Goal: Information Seeking & Learning: Learn about a topic

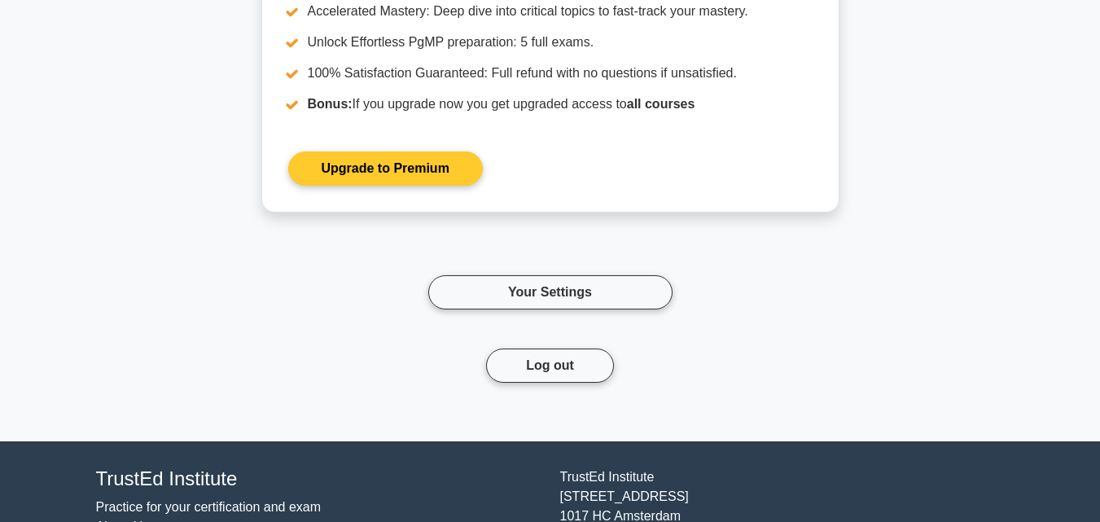
scroll to position [3509, 0]
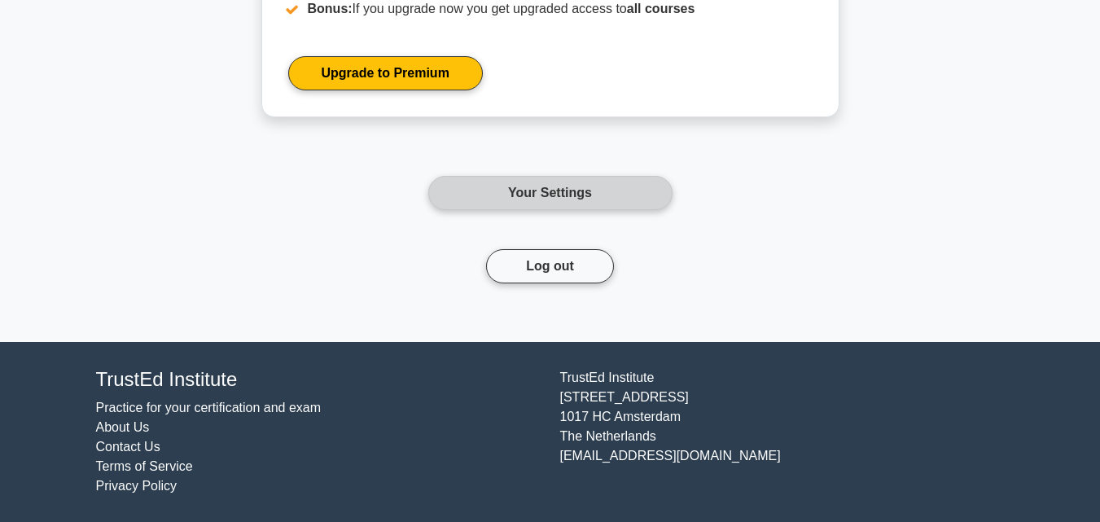
click at [541, 202] on link "Your Settings" at bounding box center [550, 193] width 244 height 34
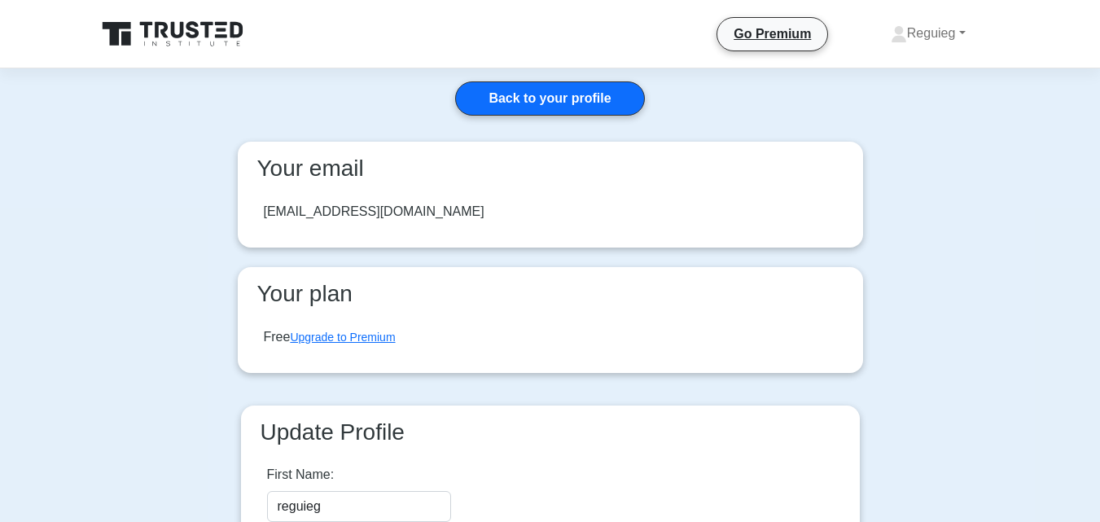
drag, startPoint x: 201, startPoint y: 24, endPoint x: 223, endPoint y: 70, distance: 51.4
click at [200, 24] on icon at bounding box center [174, 34] width 156 height 31
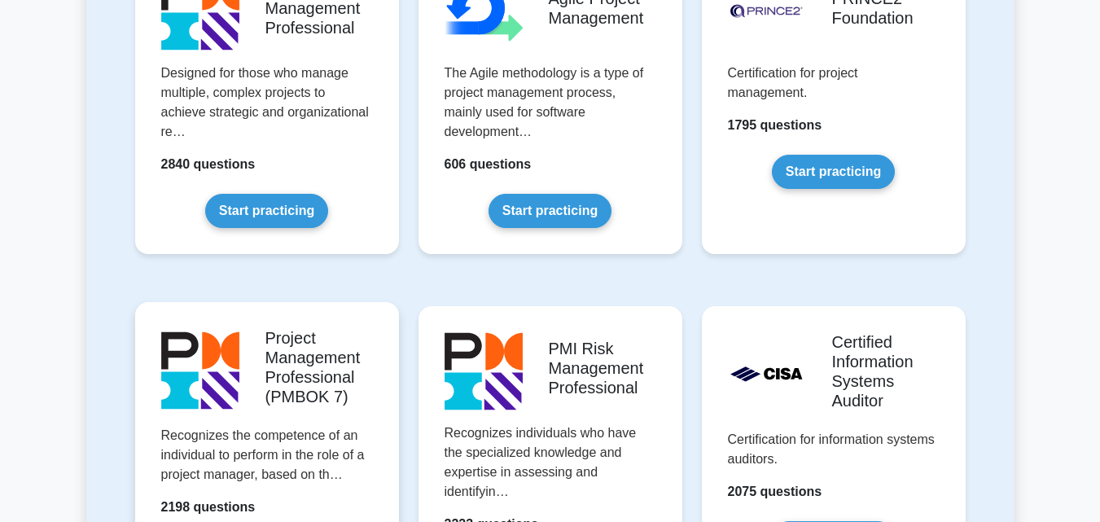
scroll to position [1303, 0]
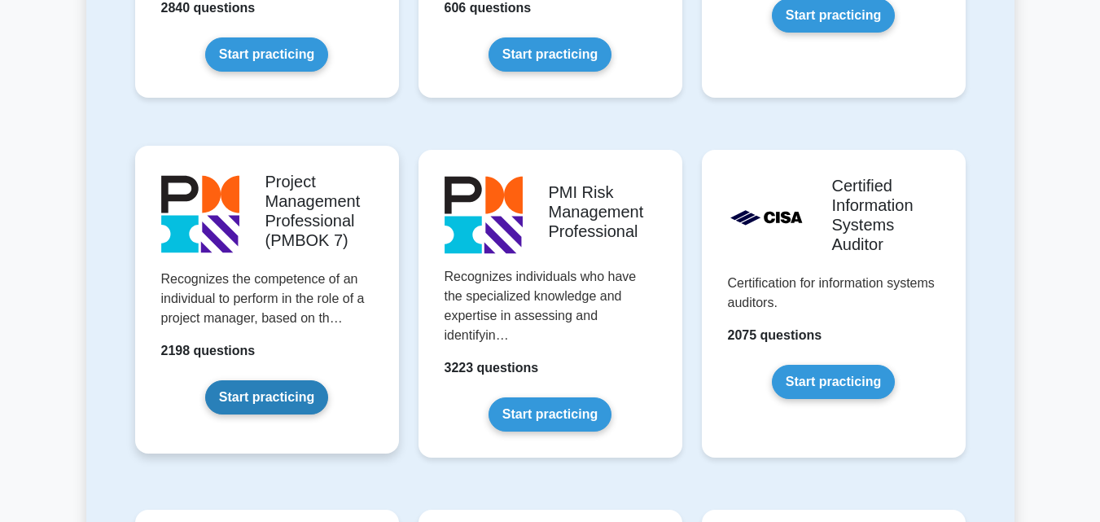
click at [281, 380] on link "Start practicing" at bounding box center [266, 397] width 123 height 34
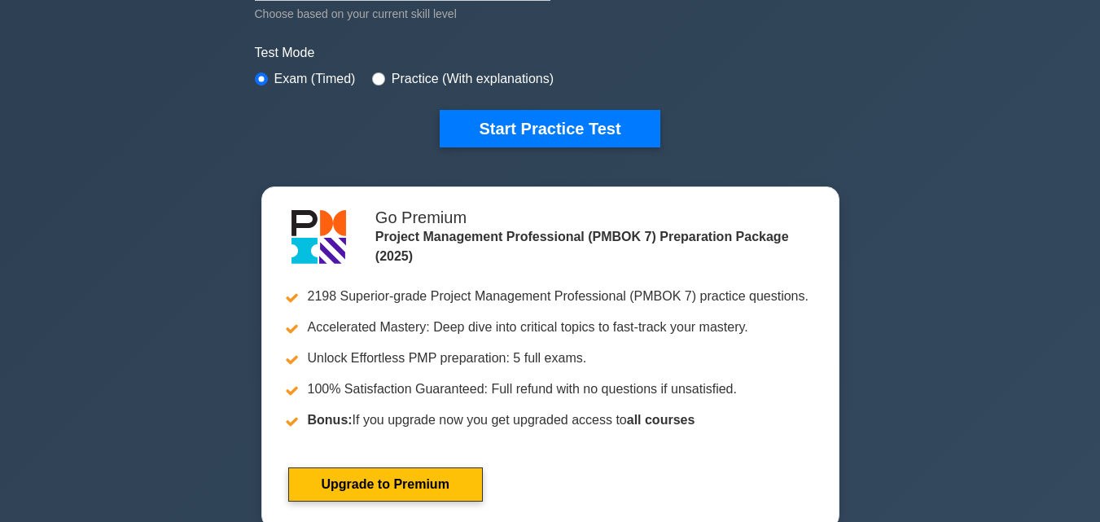
scroll to position [489, 0]
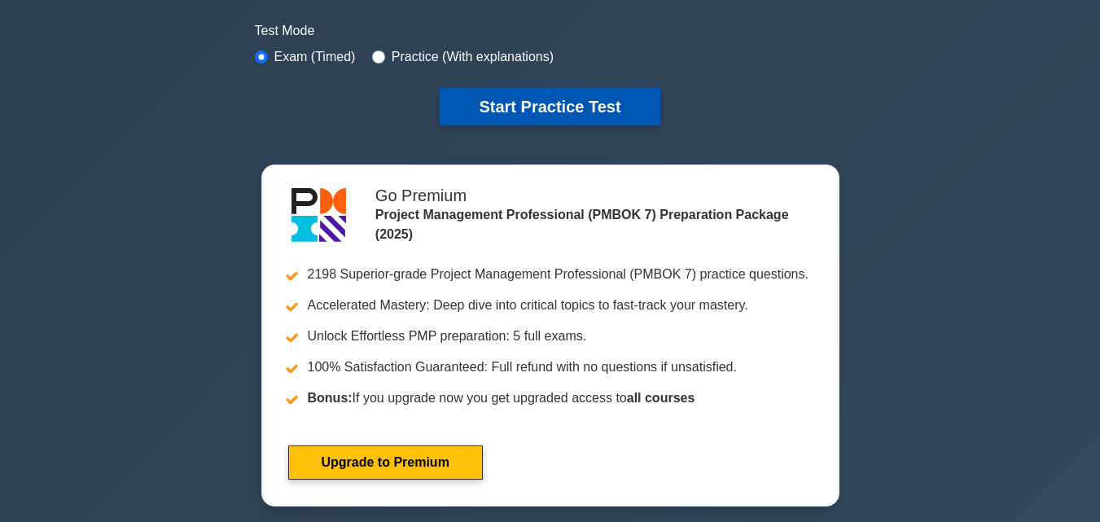
click at [581, 88] on button "Start Practice Test" at bounding box center [550, 106] width 220 height 37
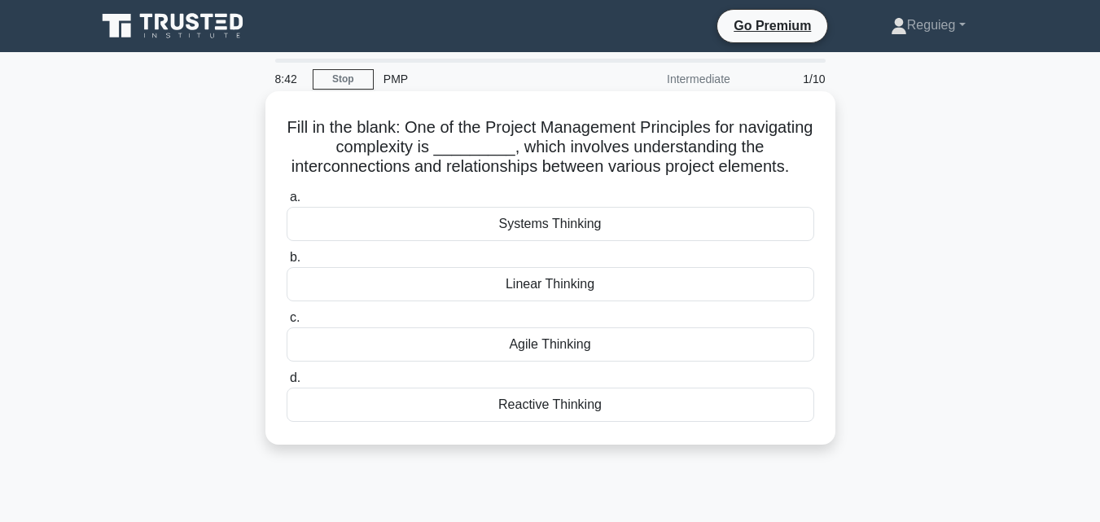
click at [576, 241] on div "Systems Thinking" at bounding box center [551, 224] width 528 height 34
click at [287, 203] on input "a. Systems Thinking" at bounding box center [287, 197] width 0 height 11
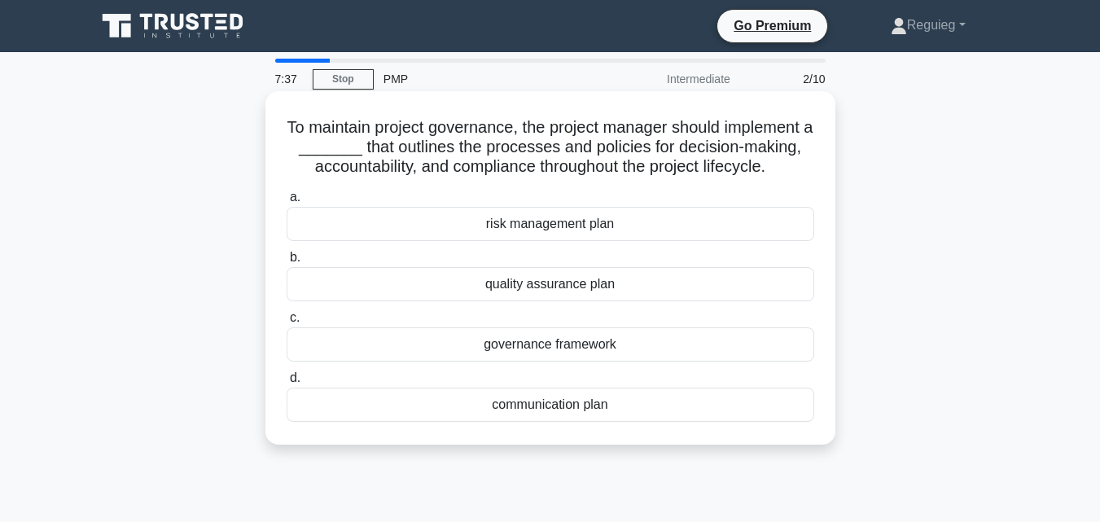
click at [576, 349] on div "governance framework" at bounding box center [551, 344] width 528 height 34
click at [287, 323] on input "c. governance framework" at bounding box center [287, 318] width 0 height 11
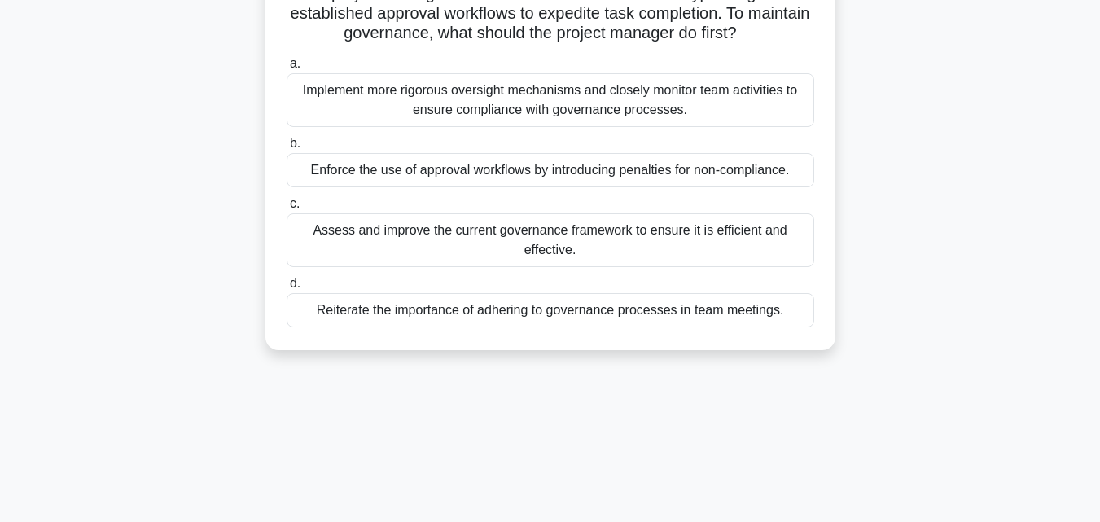
scroll to position [163, 0]
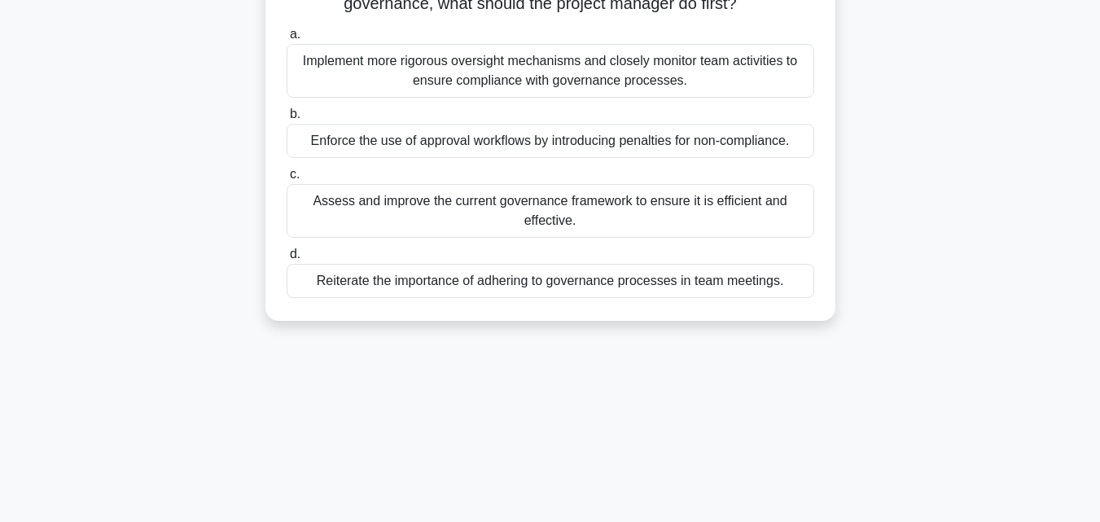
click at [401, 221] on div "Assess and improve the current governance framework to ensure it is efficient a…" at bounding box center [551, 211] width 528 height 54
click at [287, 180] on input "c. Assess and improve the current governance framework to ensure it is efficien…" at bounding box center [287, 174] width 0 height 11
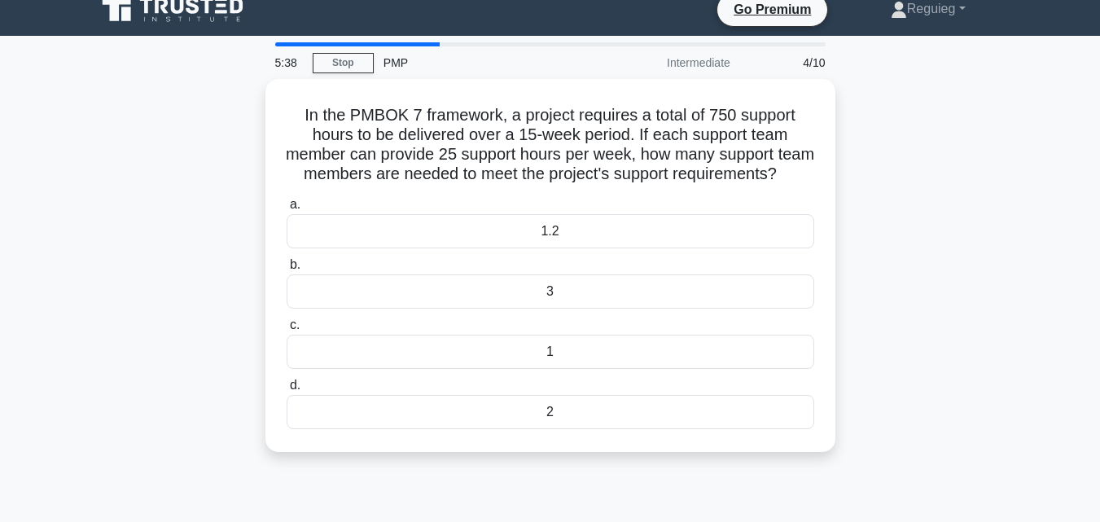
scroll to position [0, 0]
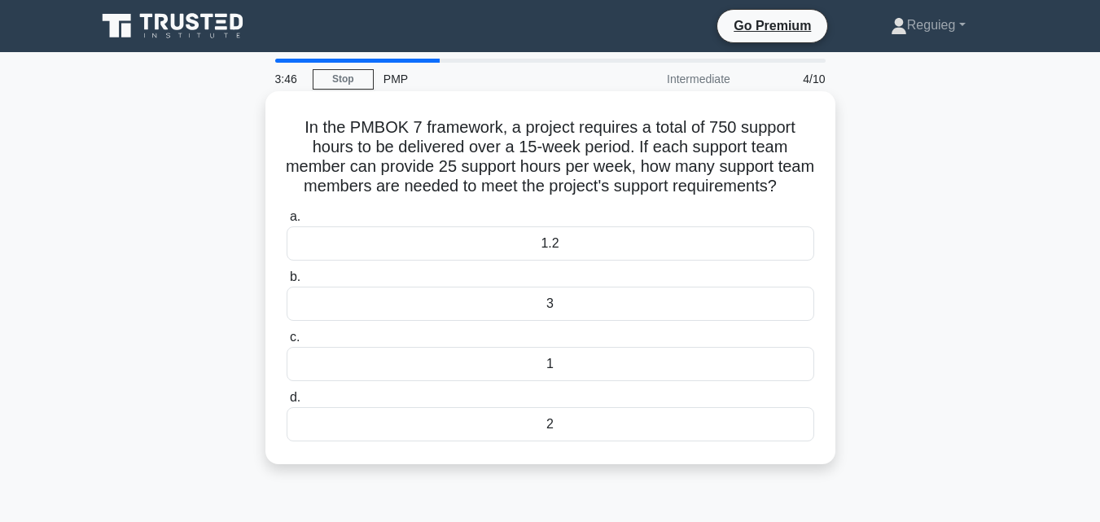
click at [569, 321] on div "3" at bounding box center [551, 304] width 528 height 34
click at [287, 283] on input "b. 3" at bounding box center [287, 277] width 0 height 11
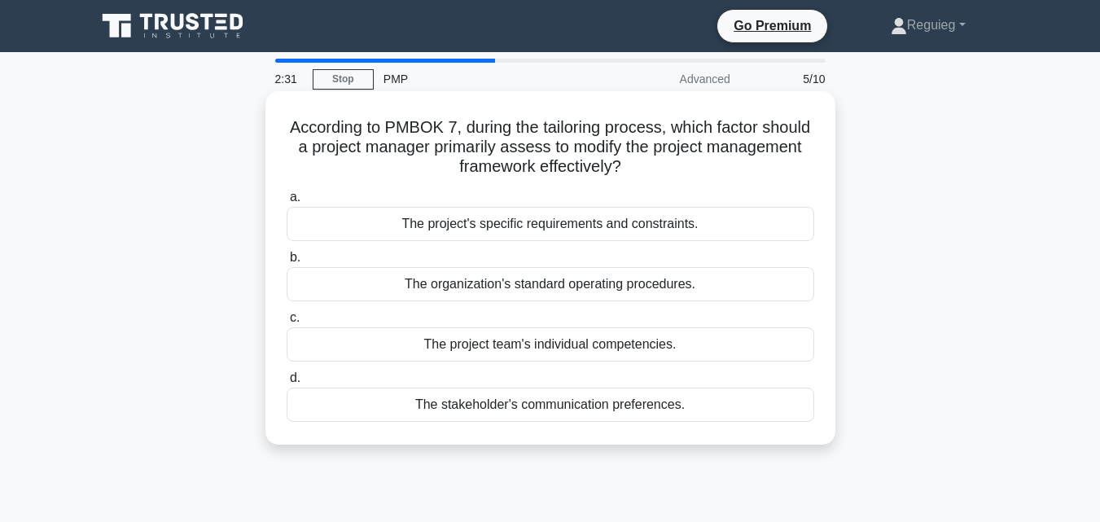
click at [495, 227] on div "The project's specific requirements and constraints." at bounding box center [551, 224] width 528 height 34
click at [287, 203] on input "a. The project's specific requirements and constraints." at bounding box center [287, 197] width 0 height 11
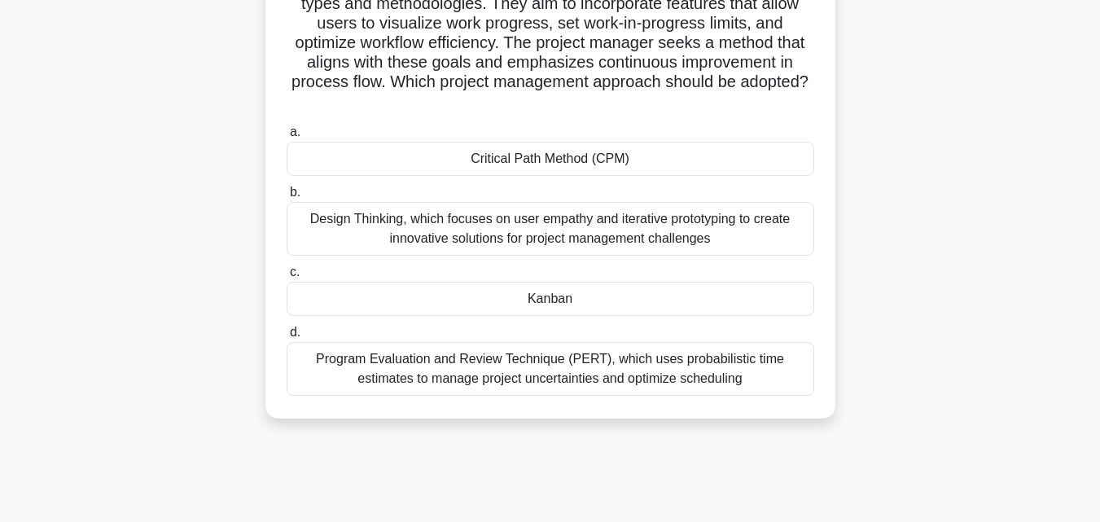
scroll to position [244, 0]
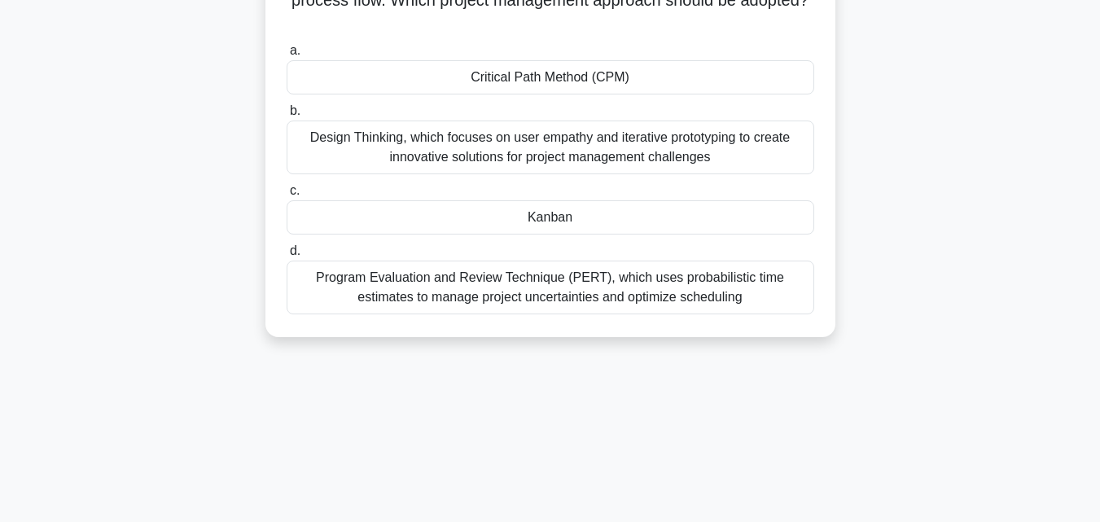
click at [427, 140] on div "Design Thinking, which focuses on user empathy and iterative prototyping to cre…" at bounding box center [551, 148] width 528 height 54
click at [287, 116] on input "b. Design Thinking, which focuses on user empathy and iterative prototyping to …" at bounding box center [287, 111] width 0 height 11
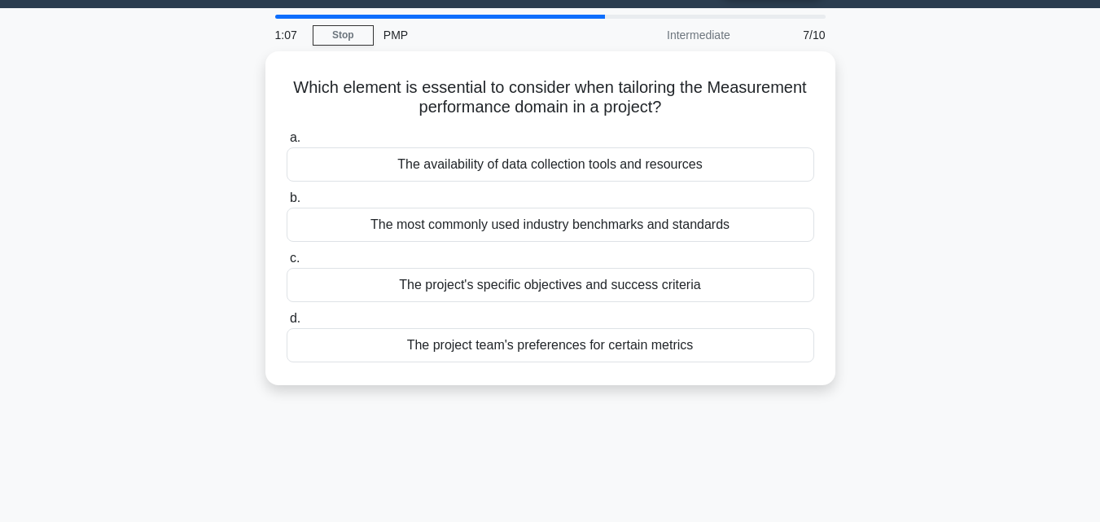
scroll to position [0, 0]
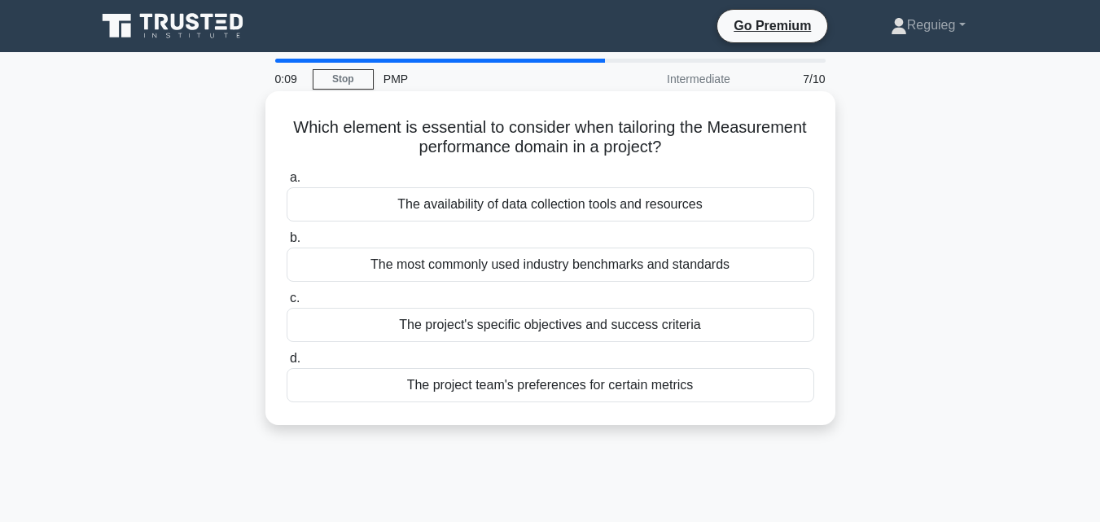
click at [585, 271] on div "The most commonly used industry benchmarks and standards" at bounding box center [551, 265] width 528 height 34
click at [542, 261] on div "The most commonly used industry benchmarks and standards" at bounding box center [551, 265] width 528 height 34
click at [287, 243] on input "b. The most commonly used industry benchmarks and standards" at bounding box center [287, 238] width 0 height 11
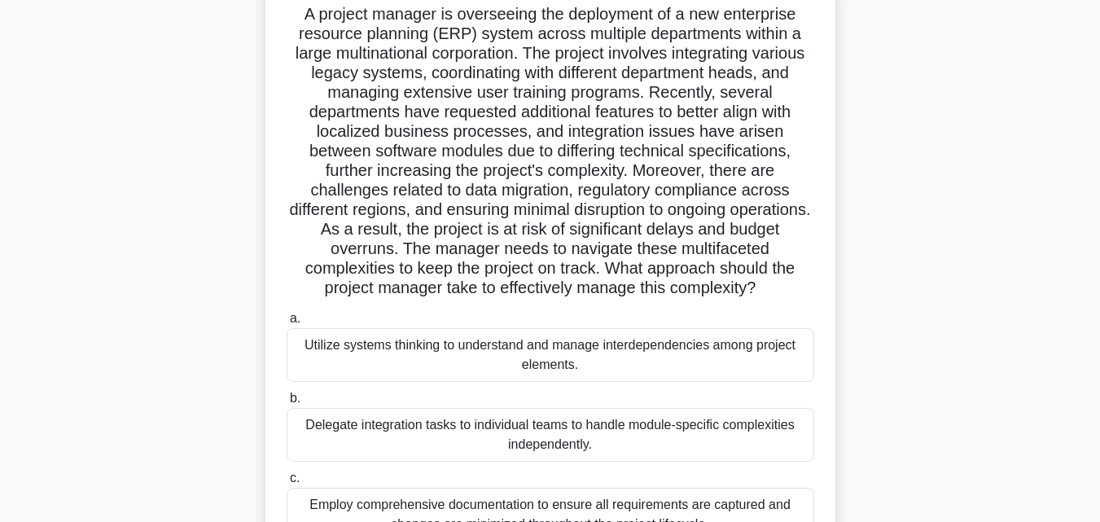
scroll to position [195, 0]
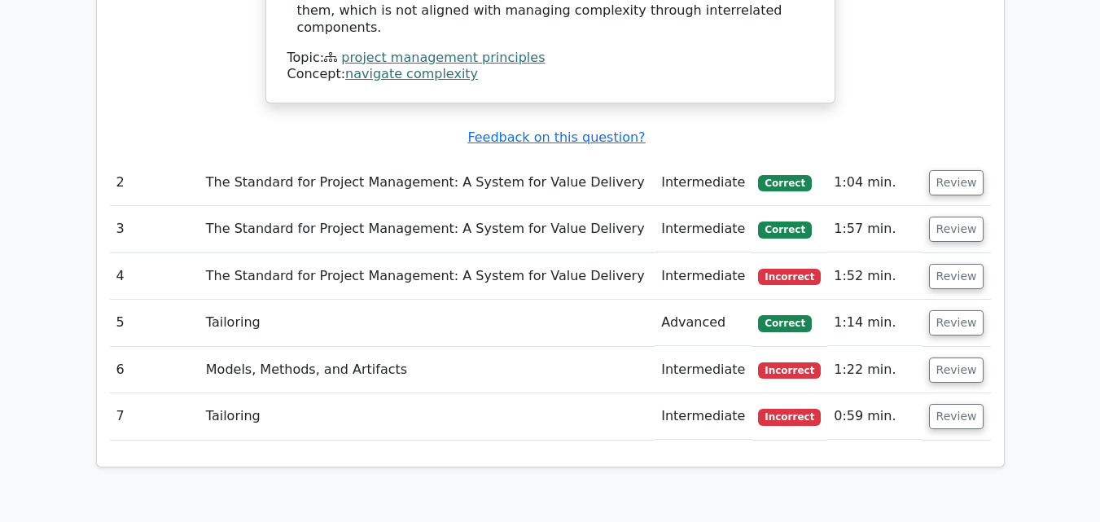
scroll to position [1873, 0]
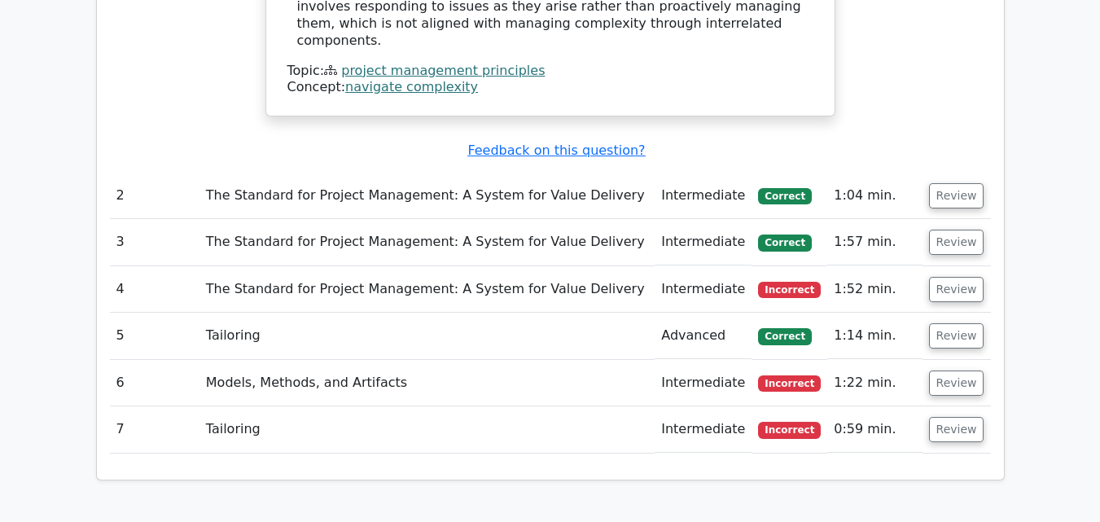
click at [787, 282] on span "Incorrect" at bounding box center [789, 290] width 63 height 16
click at [879, 313] on td "1:14 min." at bounding box center [874, 336] width 94 height 46
click at [958, 277] on button "Review" at bounding box center [956, 289] width 55 height 25
click at [947, 277] on button "Review" at bounding box center [956, 289] width 55 height 25
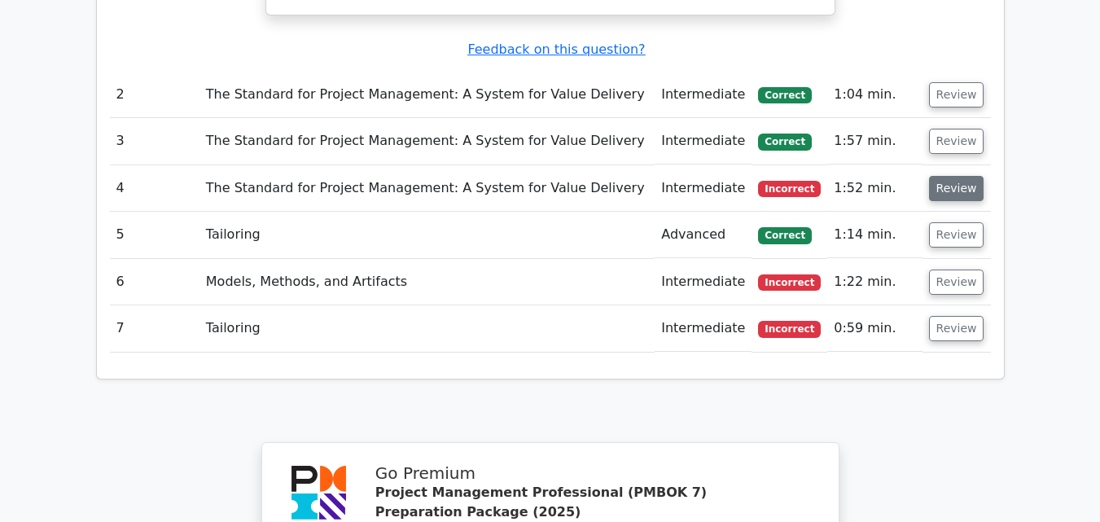
scroll to position [1792, 0]
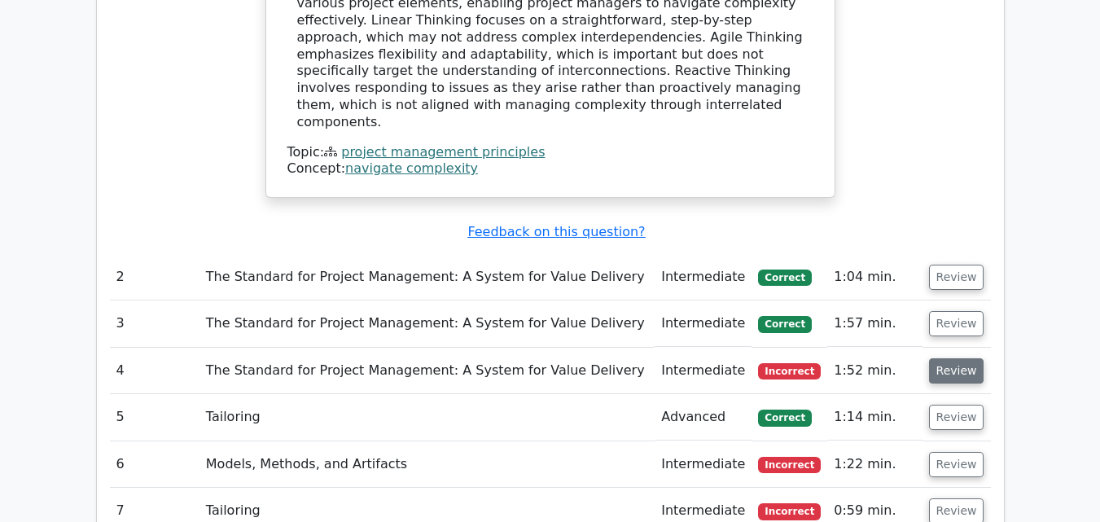
click at [945, 358] on button "Review" at bounding box center [956, 370] width 55 height 25
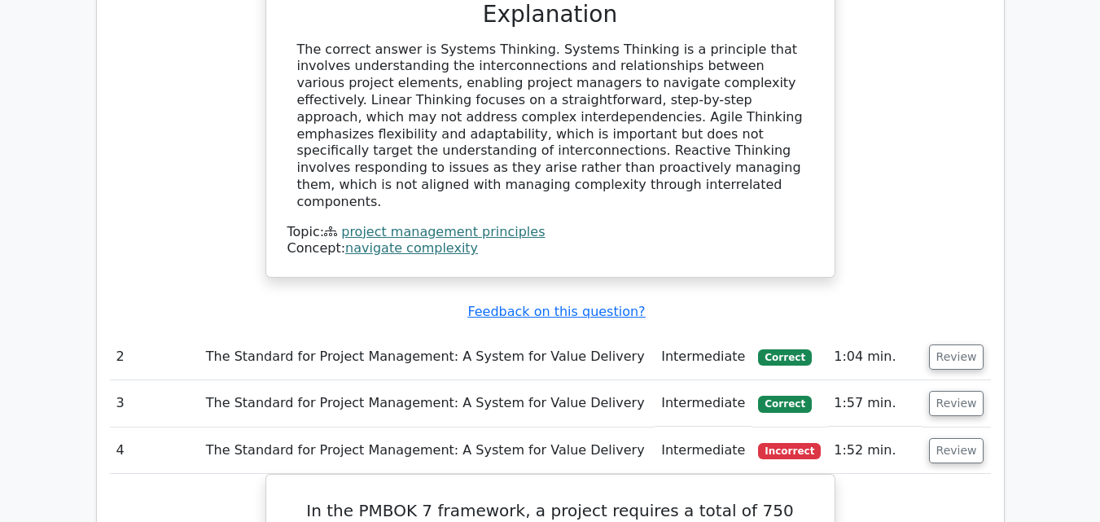
scroll to position [1710, 0]
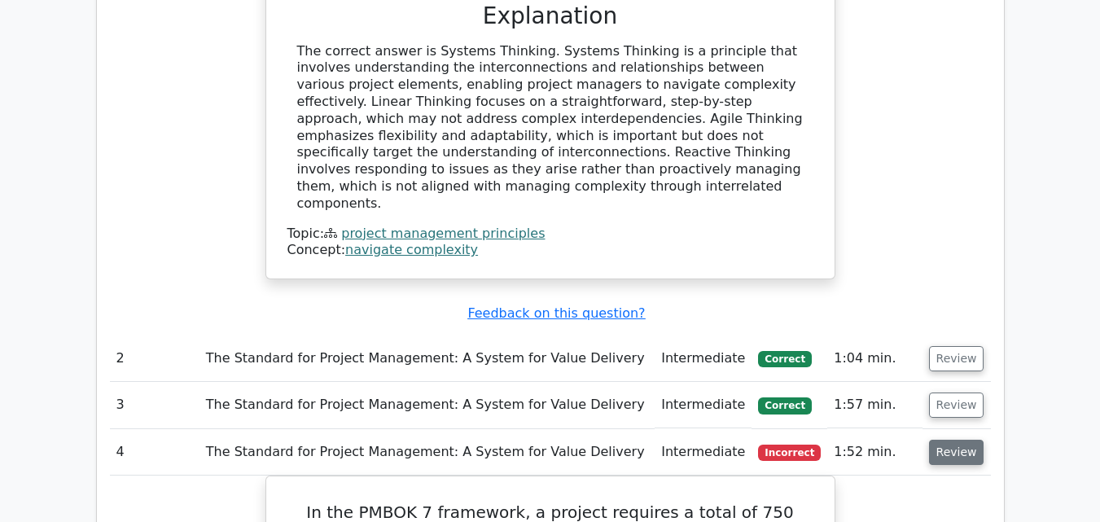
click at [951, 440] on button "Review" at bounding box center [956, 452] width 55 height 25
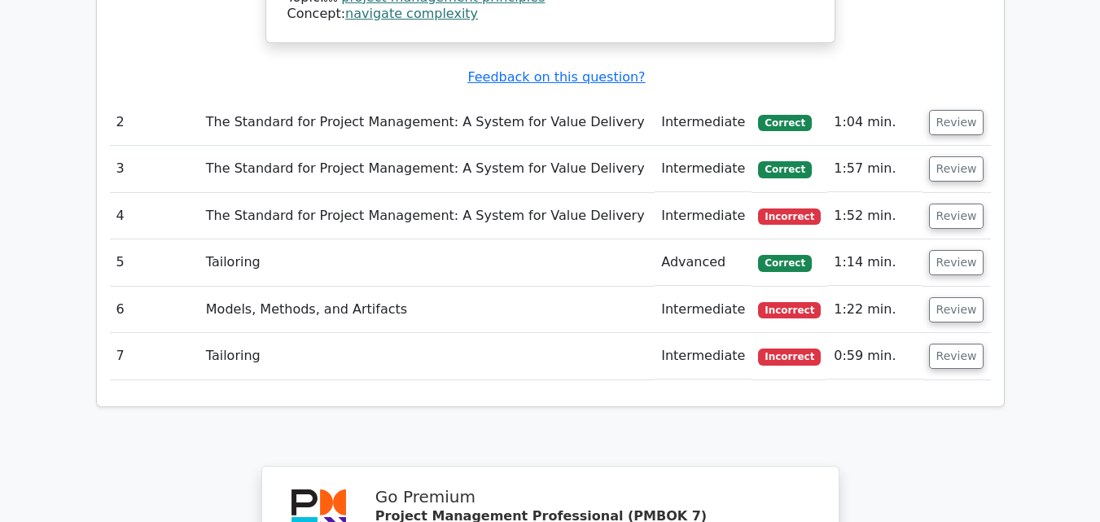
scroll to position [1875, 0]
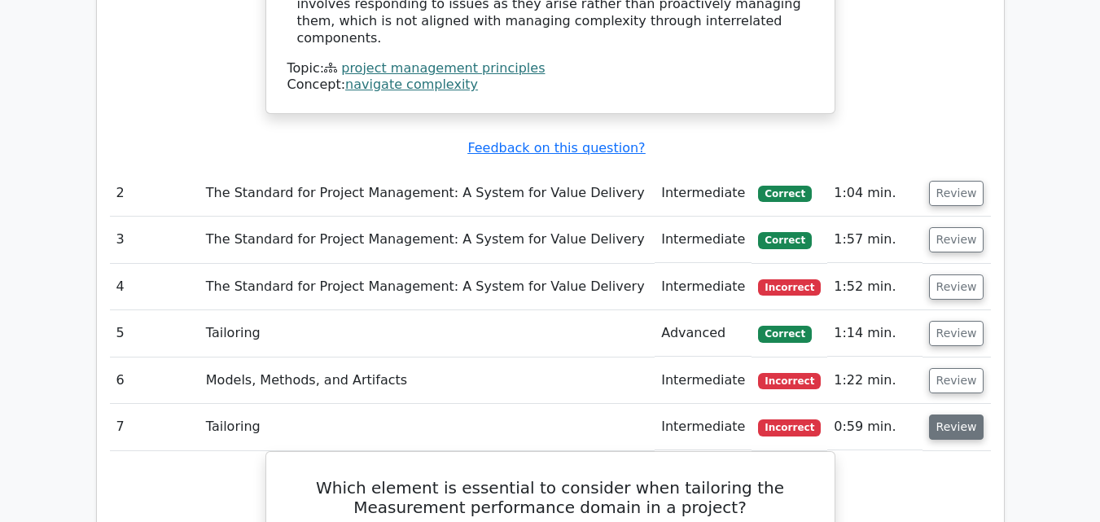
click at [944, 414] on button "Review" at bounding box center [956, 426] width 55 height 25
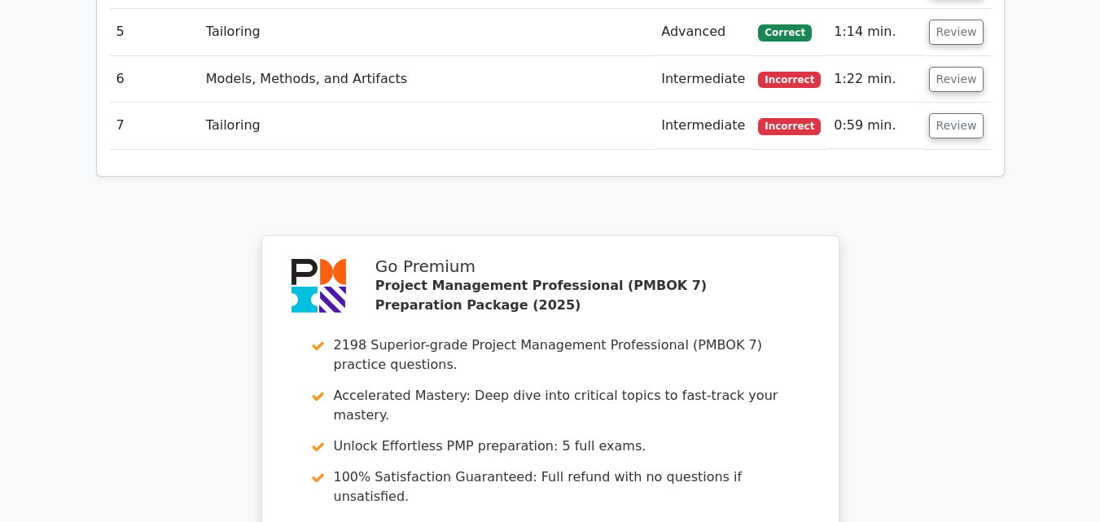
scroll to position [2120, 0]
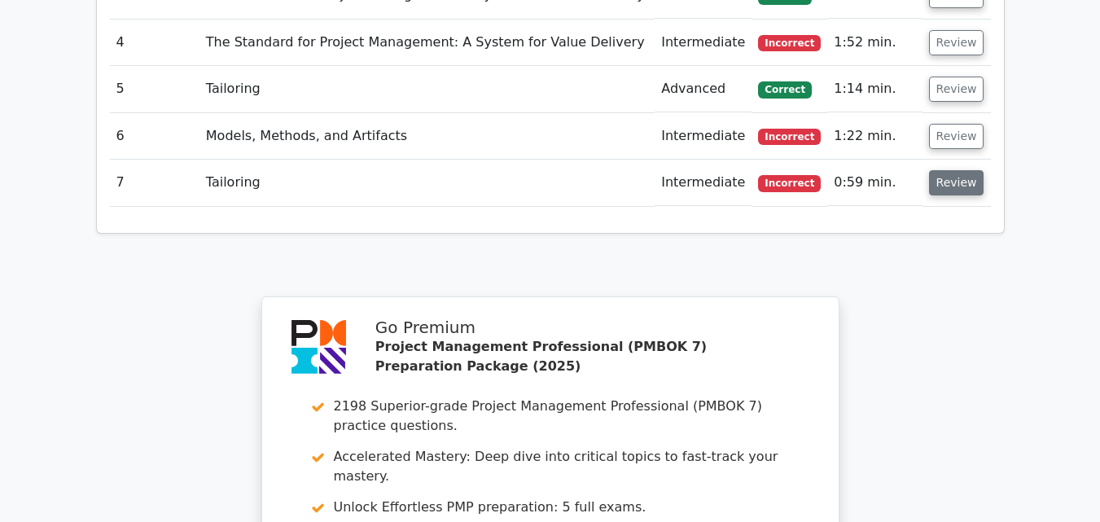
click at [952, 170] on button "Review" at bounding box center [956, 182] width 55 height 25
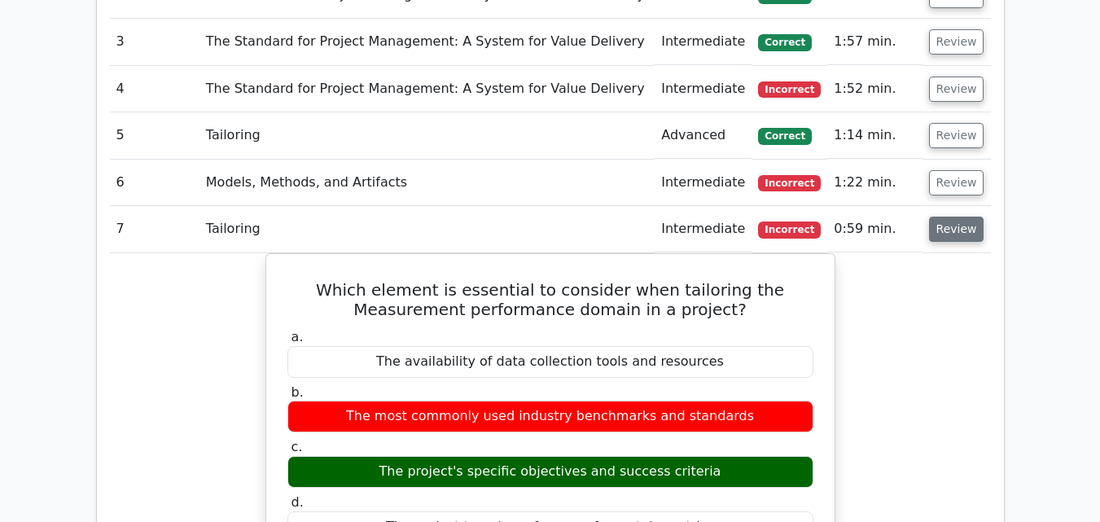
scroll to position [2038, 0]
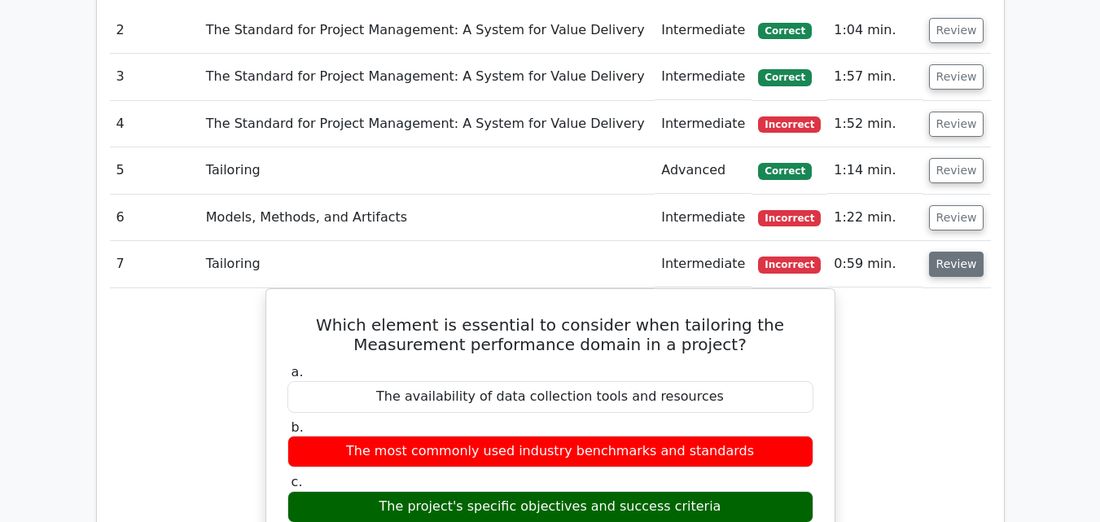
click at [941, 252] on button "Review" at bounding box center [956, 264] width 55 height 25
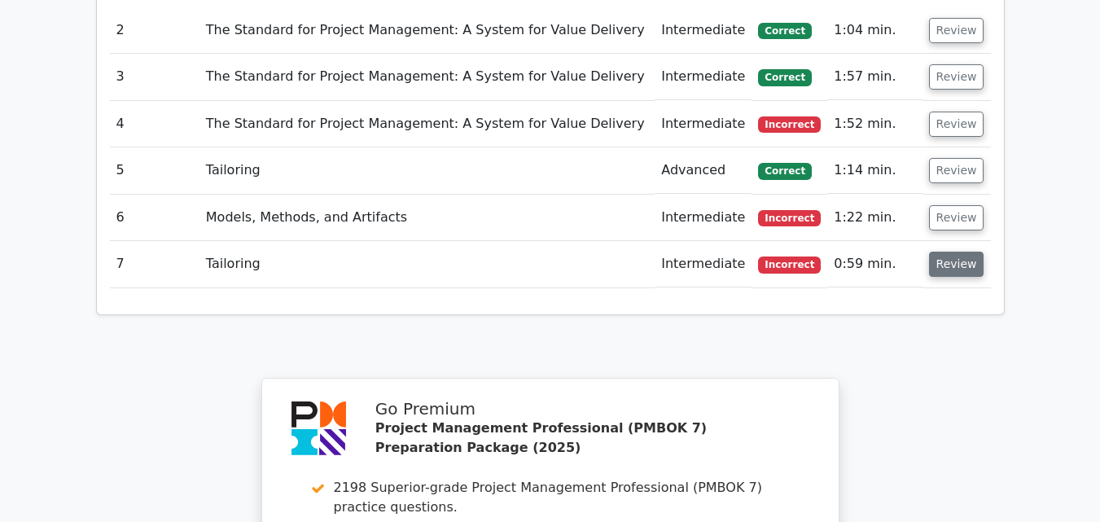
click at [945, 252] on button "Review" at bounding box center [956, 264] width 55 height 25
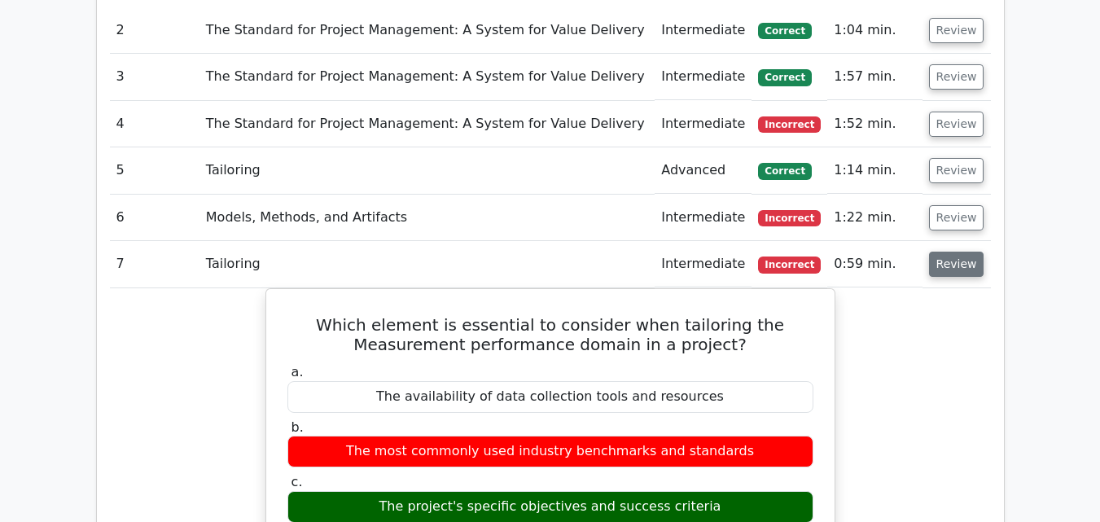
click at [953, 252] on button "Review" at bounding box center [956, 264] width 55 height 25
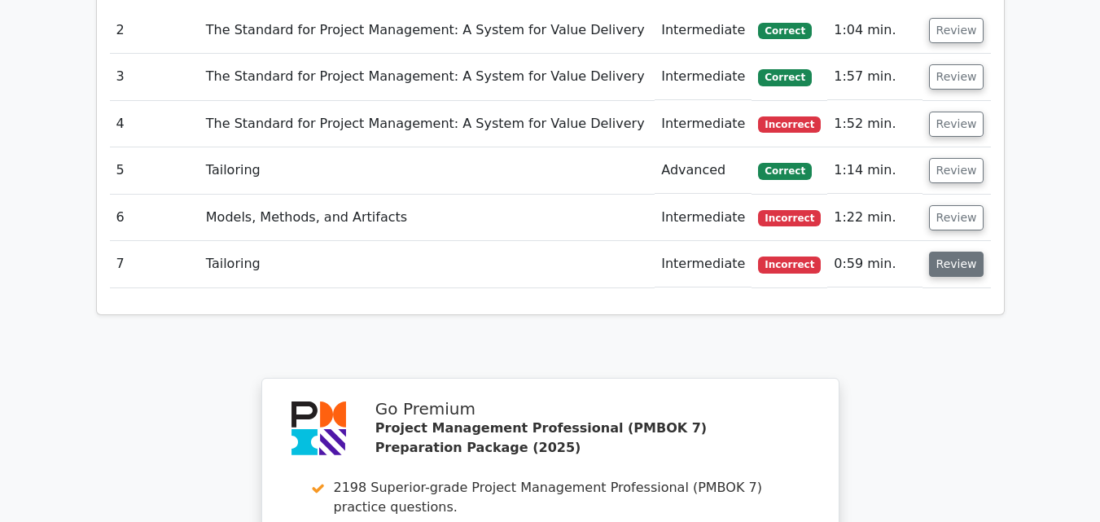
click at [956, 252] on button "Review" at bounding box center [956, 264] width 55 height 25
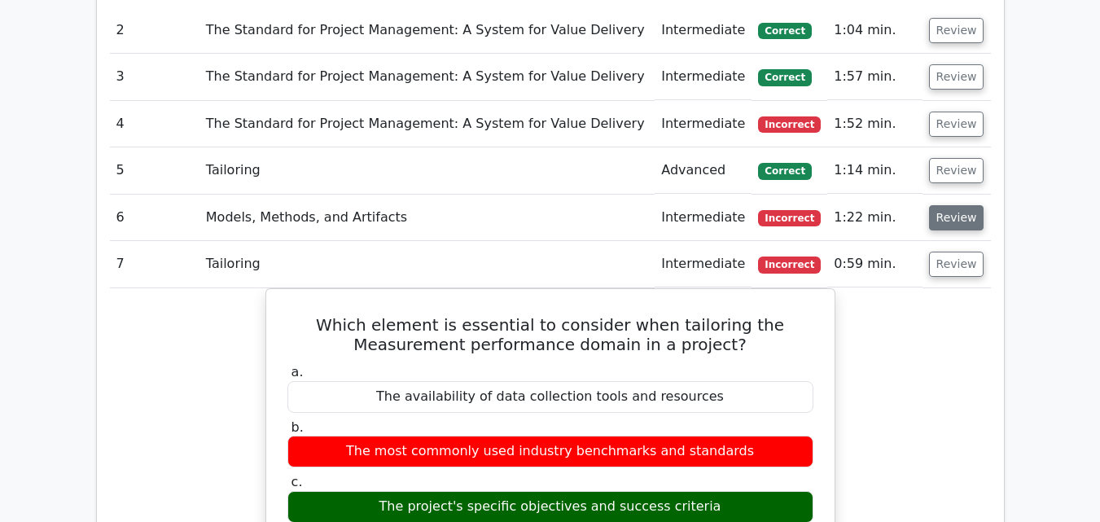
click at [958, 205] on button "Review" at bounding box center [956, 217] width 55 height 25
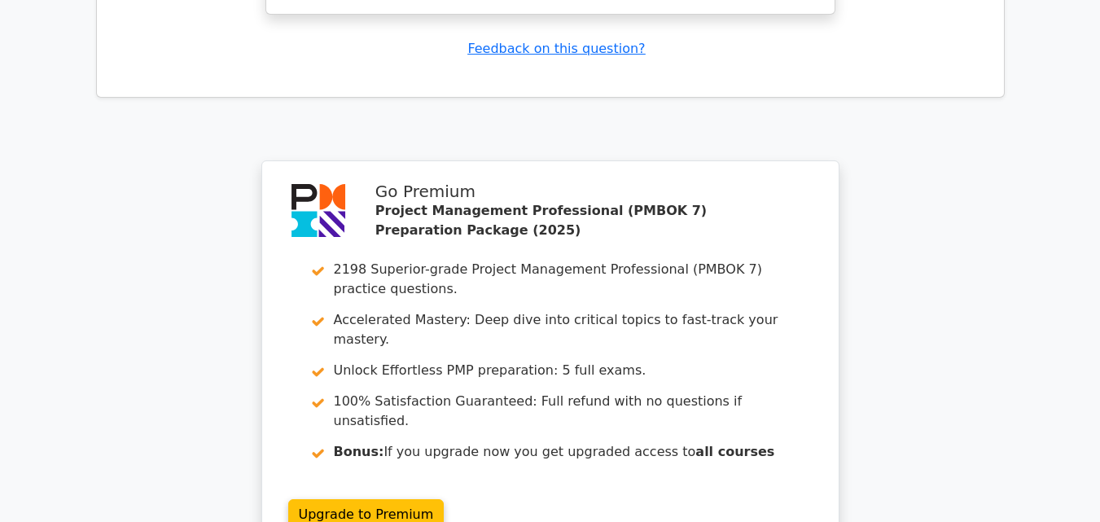
scroll to position [4153, 0]
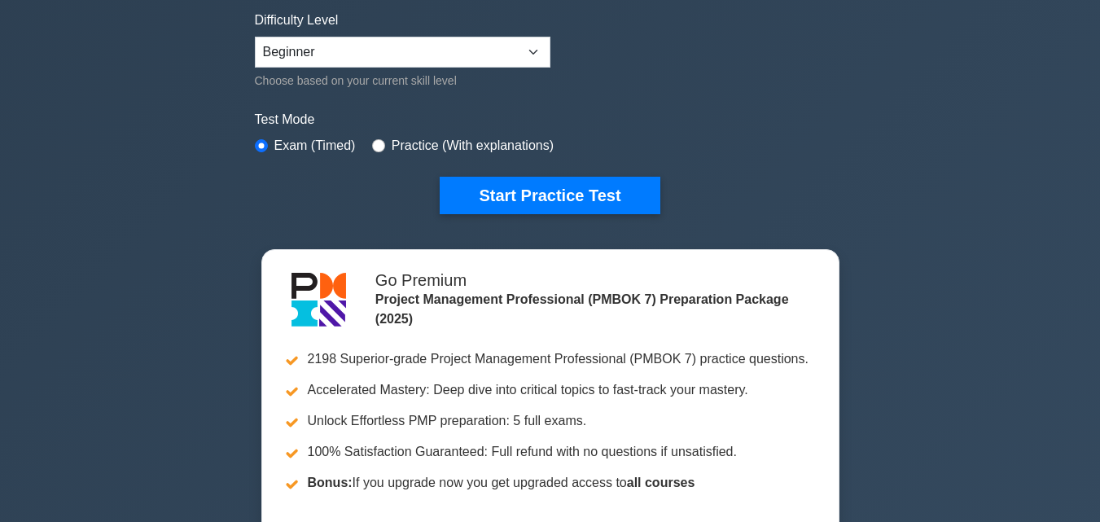
scroll to position [407, 0]
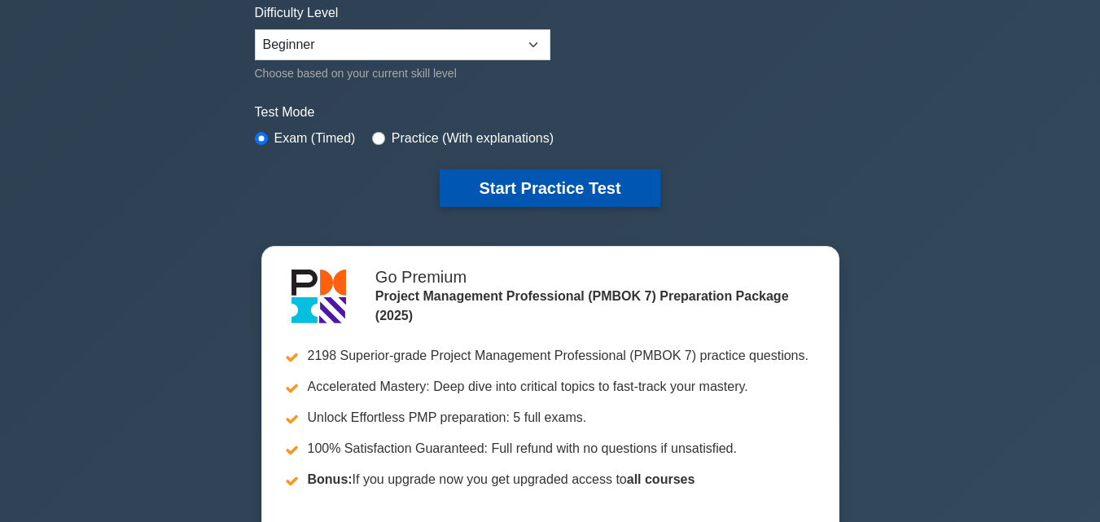
click at [573, 196] on button "Start Practice Test" at bounding box center [550, 187] width 220 height 37
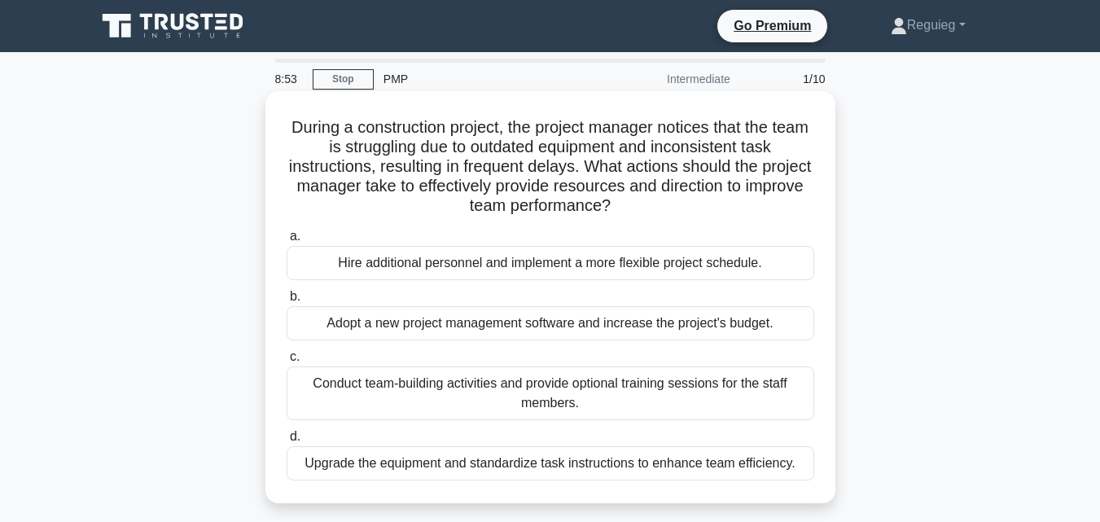
scroll to position [81, 0]
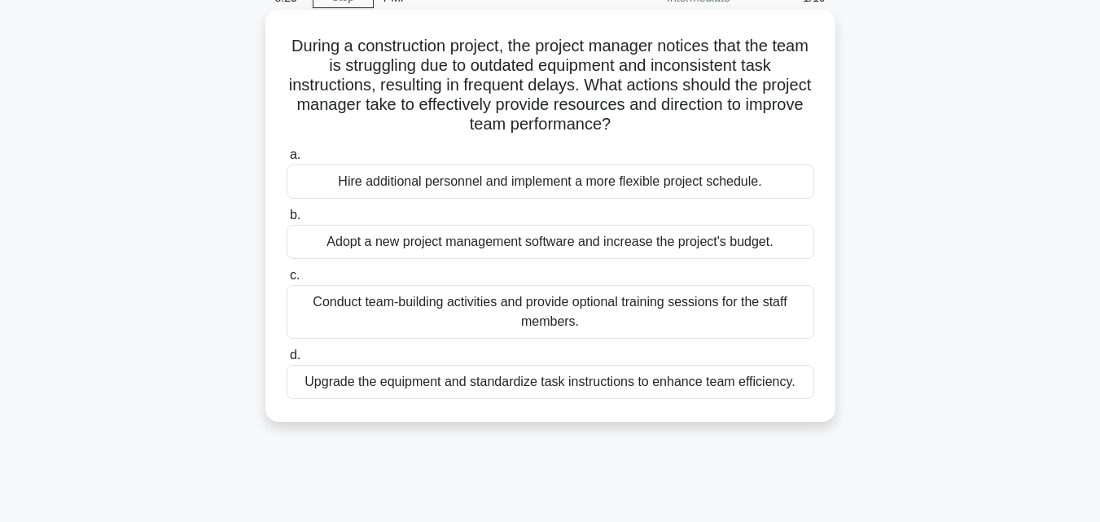
click at [388, 314] on div "Conduct team-building activities and provide optional training sessions for the…" at bounding box center [551, 312] width 528 height 54
click at [287, 281] on input "c. Conduct team-building activities and provide optional training sessions for …" at bounding box center [287, 275] width 0 height 11
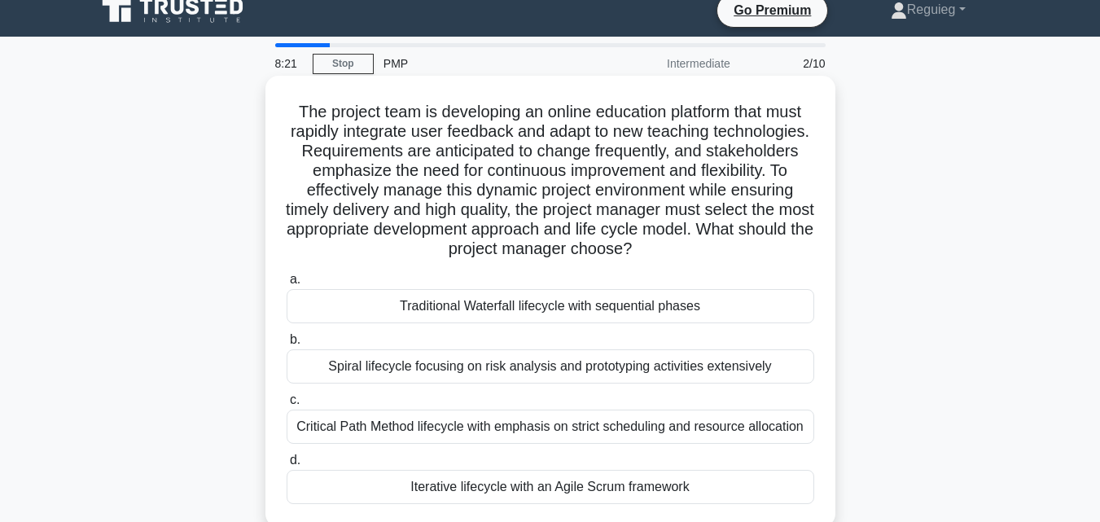
scroll to position [0, 0]
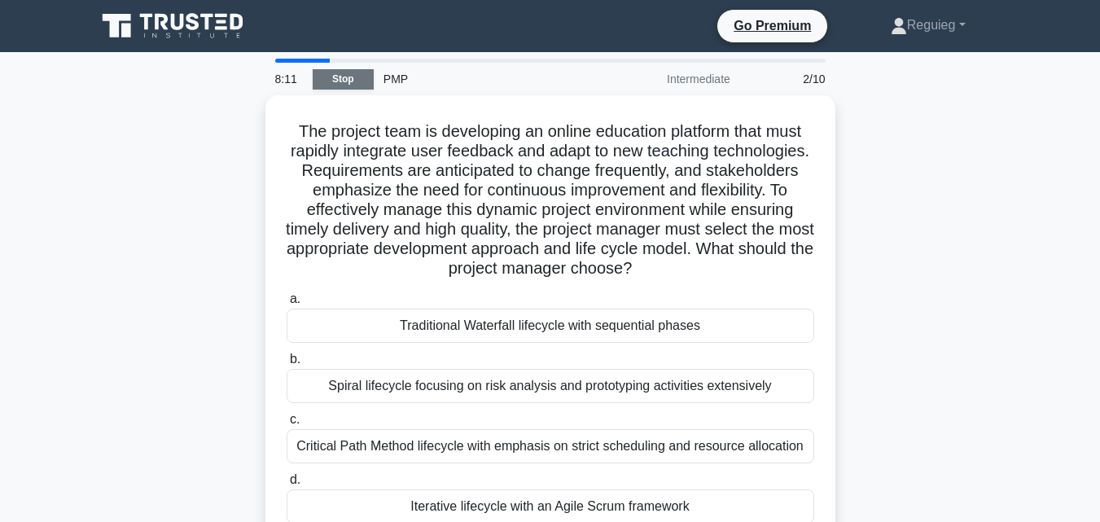
click at [333, 86] on link "Stop" at bounding box center [343, 79] width 61 height 20
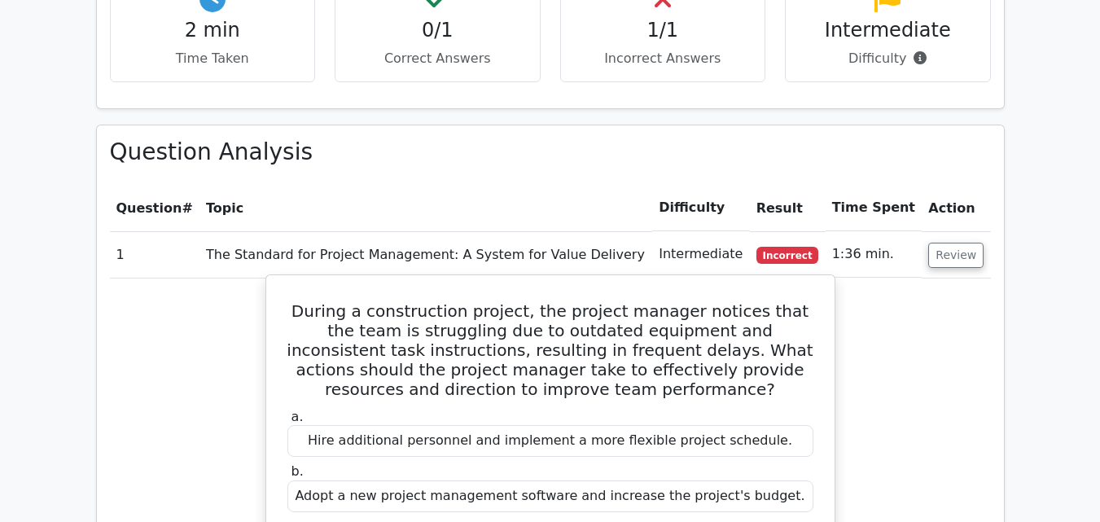
scroll to position [1046, 0]
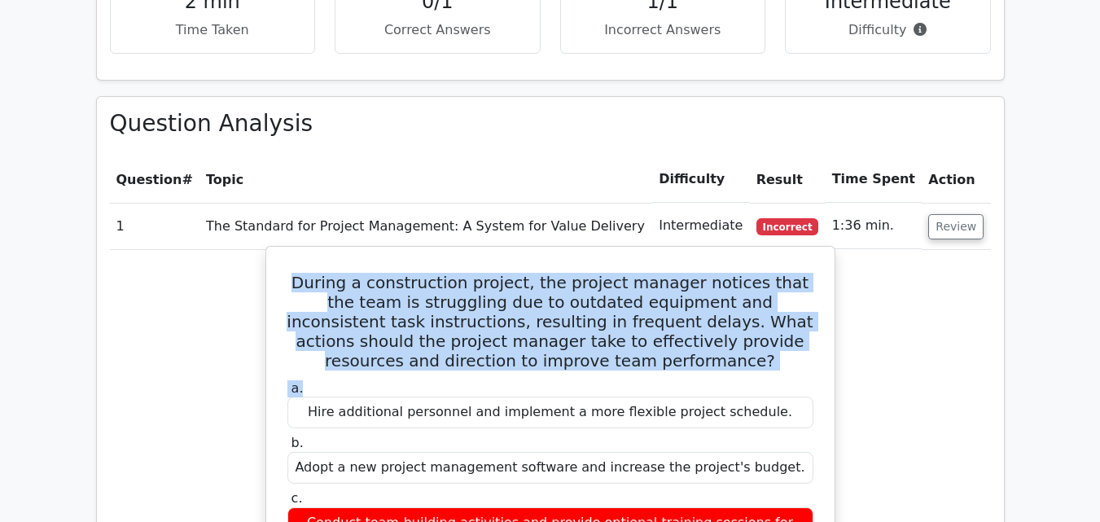
drag, startPoint x: 305, startPoint y: 241, endPoint x: 696, endPoint y: 318, distance: 398.5
click at [709, 327] on h5 "During a construction project, the project manager notices that the team is str…" at bounding box center [550, 322] width 529 height 98
copy h5 "During a construction project, the project manager notices that the team is str…"
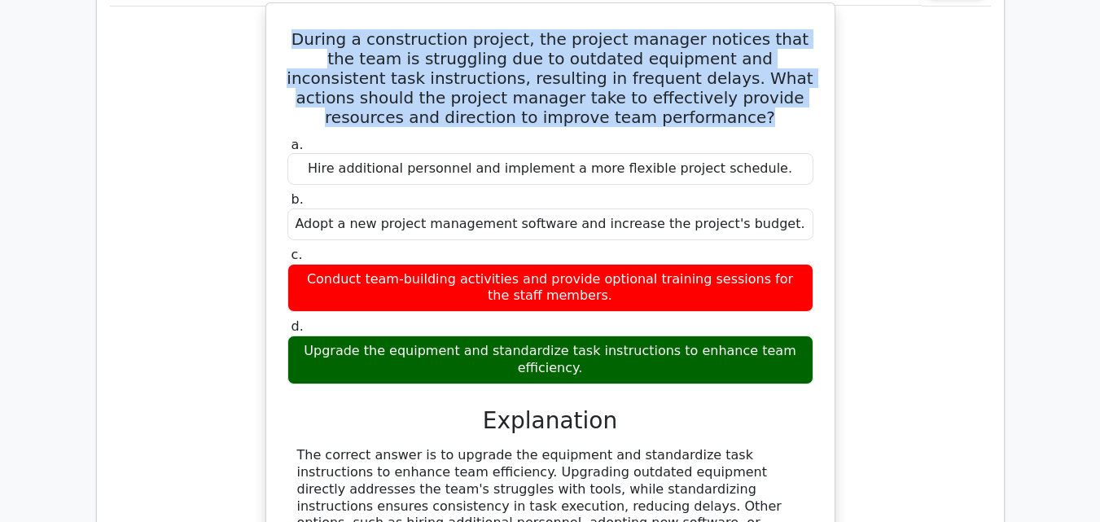
scroll to position [1291, 0]
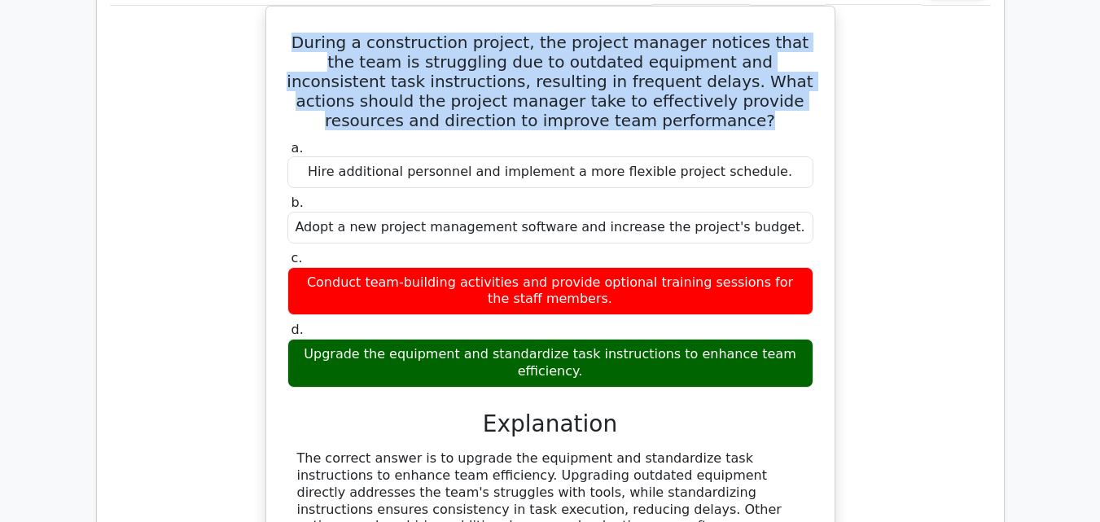
drag, startPoint x: 802, startPoint y: 313, endPoint x: 258, endPoint y: 301, distance: 544.1
click at [258, 301] on div "During a construction project, the project manager notices that the team is str…" at bounding box center [550, 340] width 881 height 668
copy div "Upgrade the equipment and standardize task instructions to enhance team efficie…"
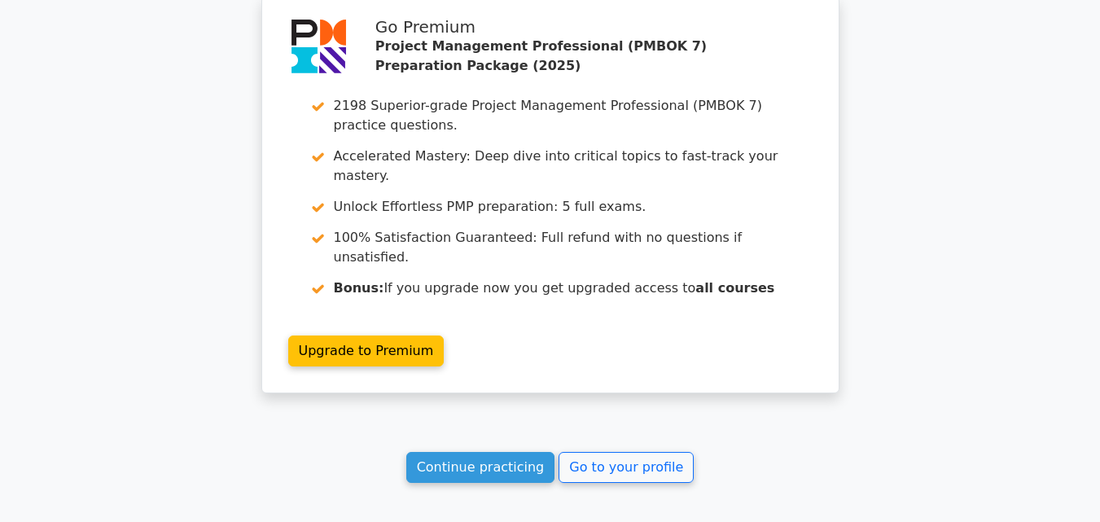
scroll to position [2186, 0]
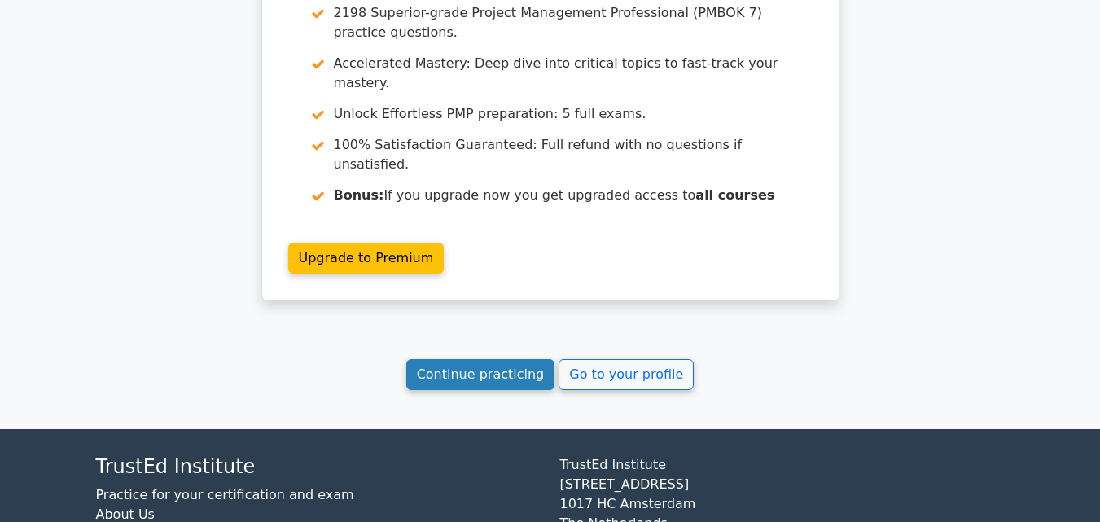
click at [512, 359] on link "Continue practicing" at bounding box center [480, 374] width 149 height 31
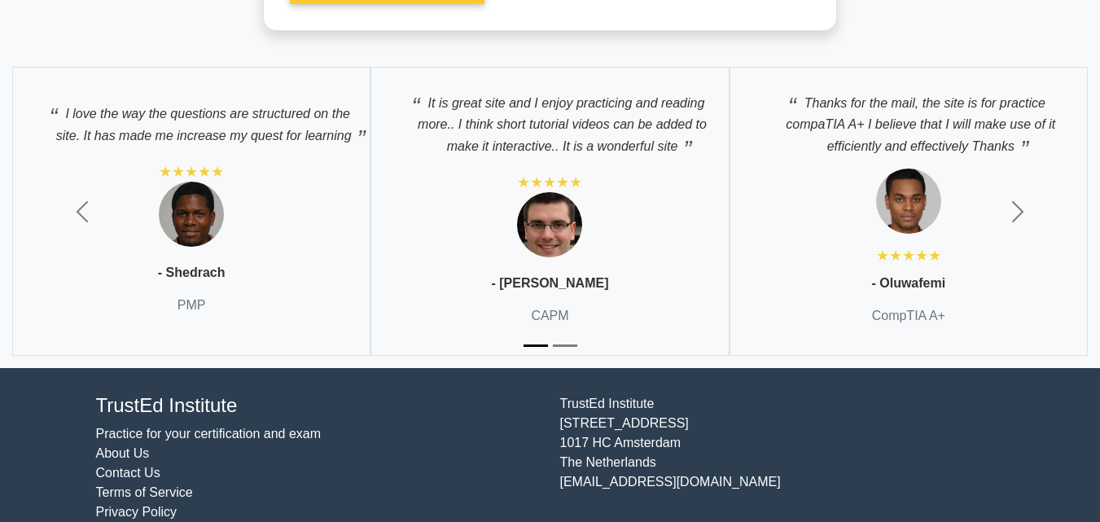
scroll to position [3239, 0]
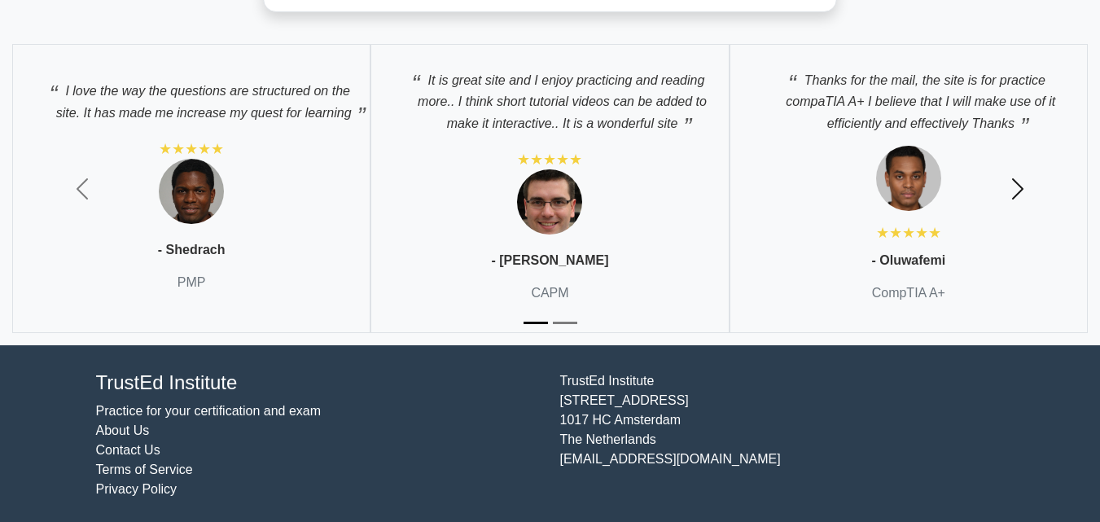
click at [1013, 178] on span "button" at bounding box center [1018, 189] width 26 height 26
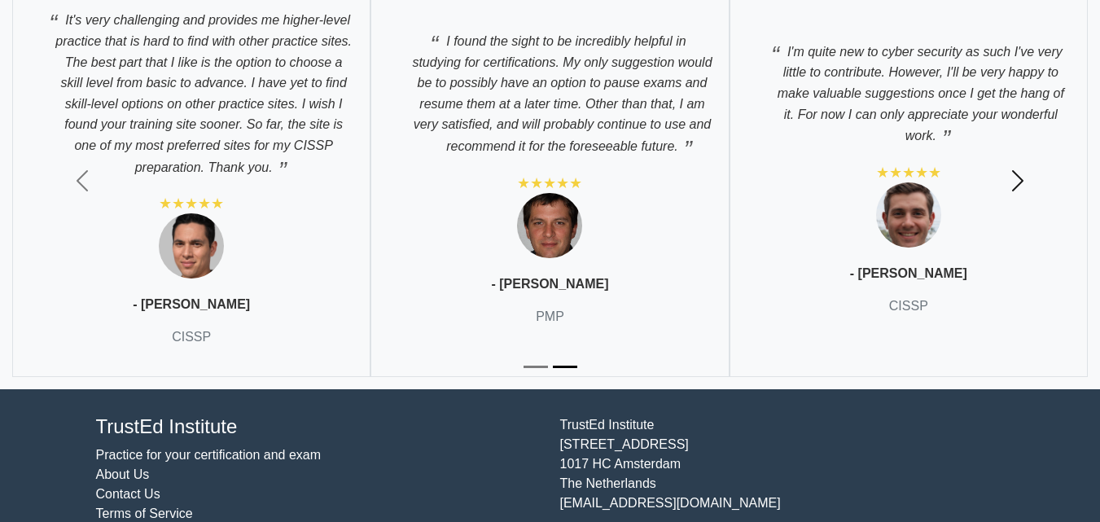
scroll to position [3320, 0]
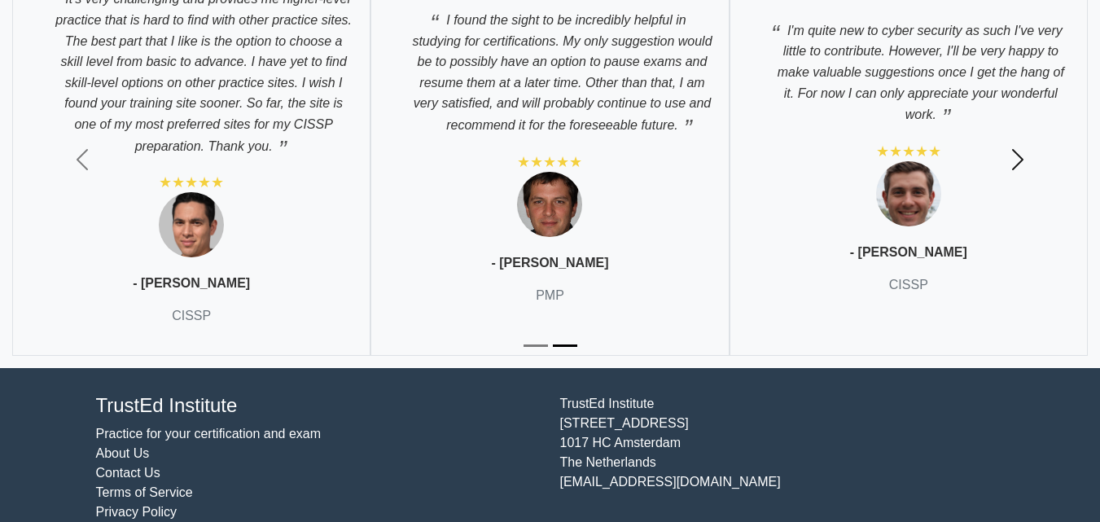
click at [1027, 153] on span "button" at bounding box center [1018, 160] width 26 height 26
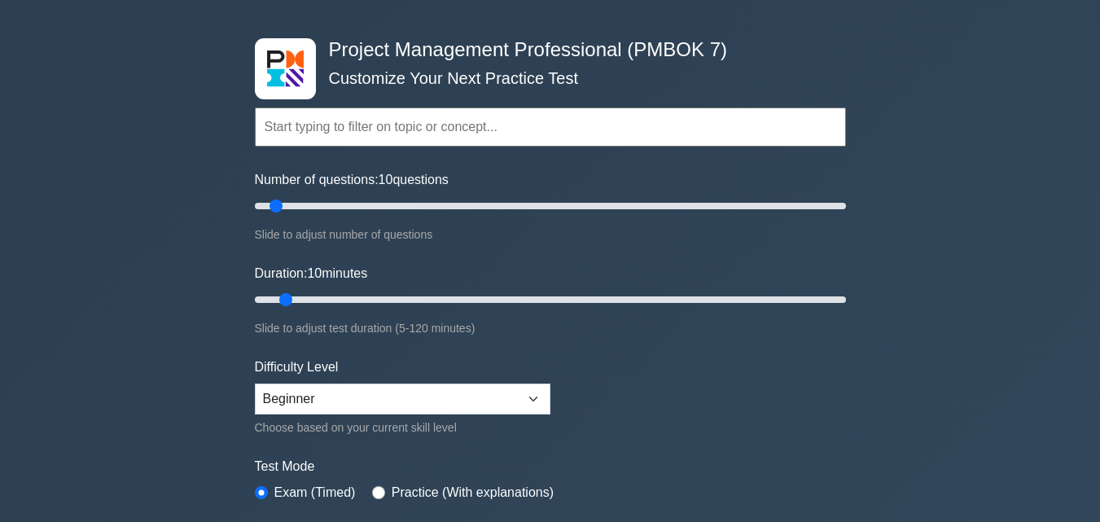
scroll to position [163, 0]
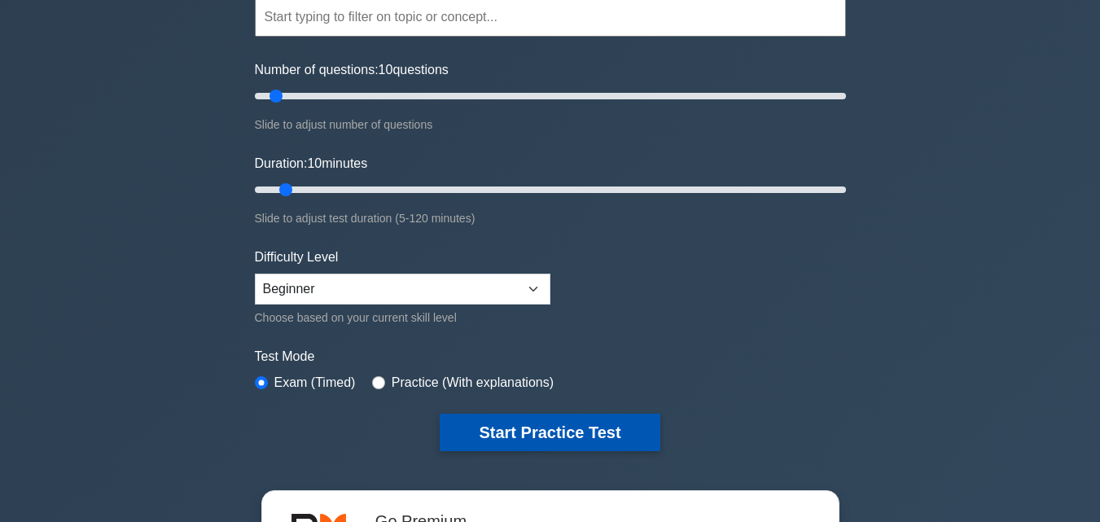
click at [508, 424] on button "Start Practice Test" at bounding box center [550, 432] width 220 height 37
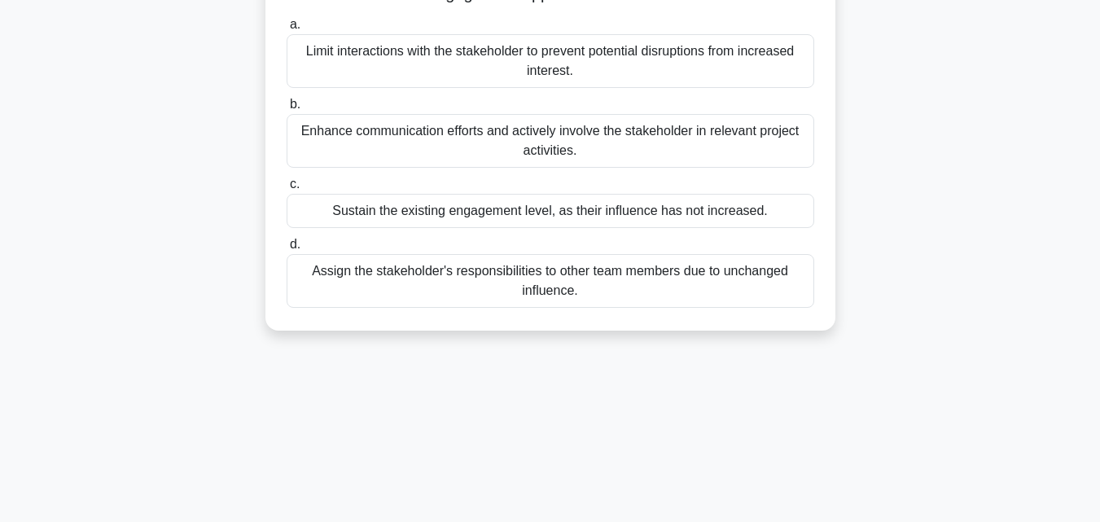
scroll to position [163, 0]
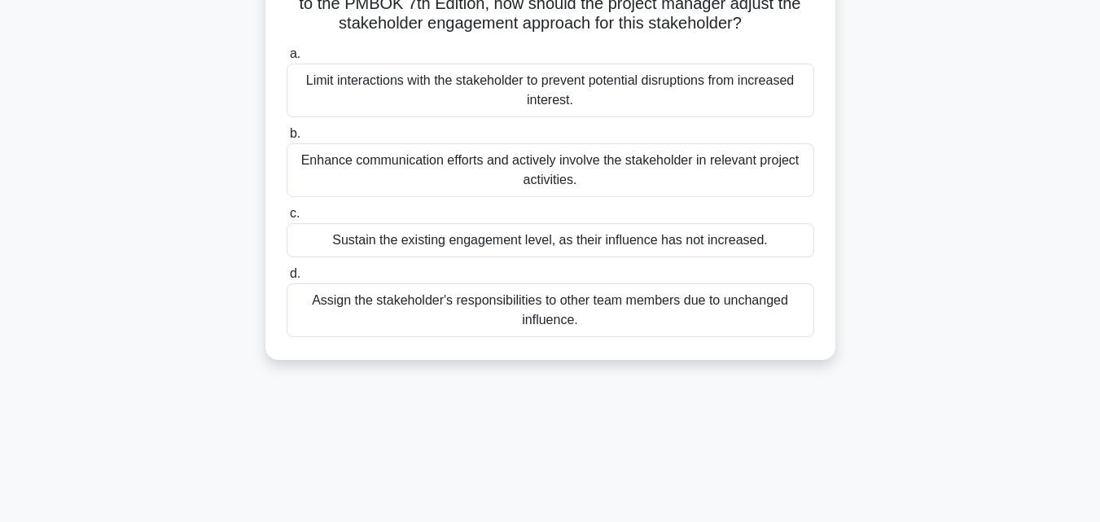
click at [487, 182] on div "Enhance communication efforts and actively involve the stakeholder in relevant …" at bounding box center [551, 170] width 528 height 54
click at [287, 139] on input "b. Enhance communication efforts and actively involve the stakeholder in releva…" at bounding box center [287, 134] width 0 height 11
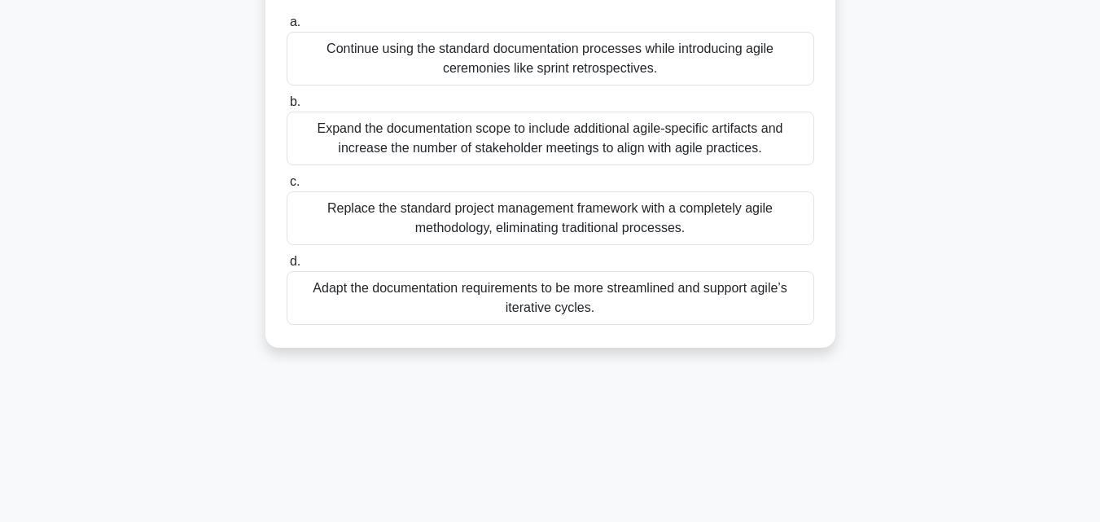
scroll to position [357, 0]
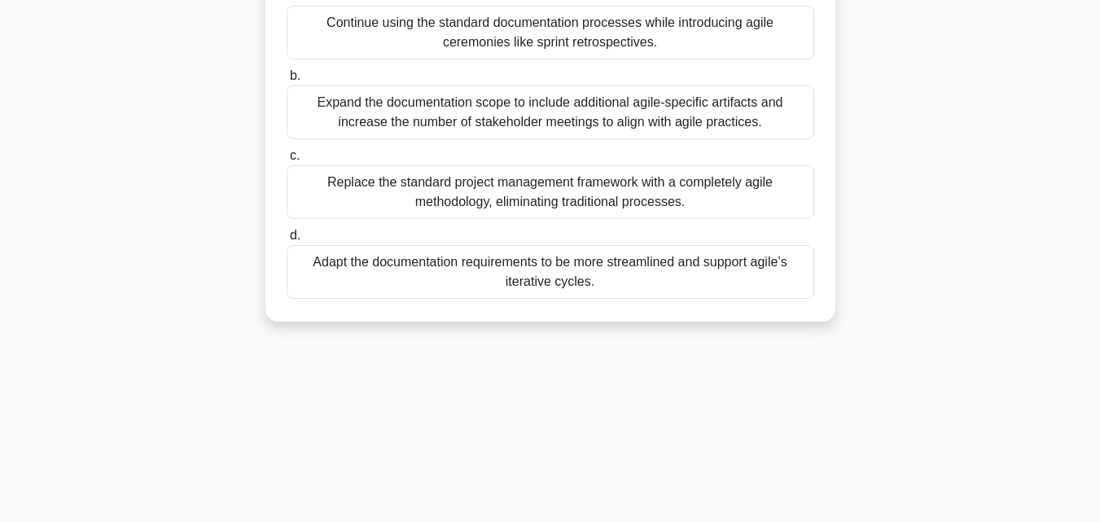
click at [454, 299] on div "Adapt the documentation requirements to be more streamlined and support agile’s…" at bounding box center [551, 272] width 528 height 54
click at [287, 241] on input "d. Adapt the documentation requirements to be more streamlined and support agil…" at bounding box center [287, 235] width 0 height 11
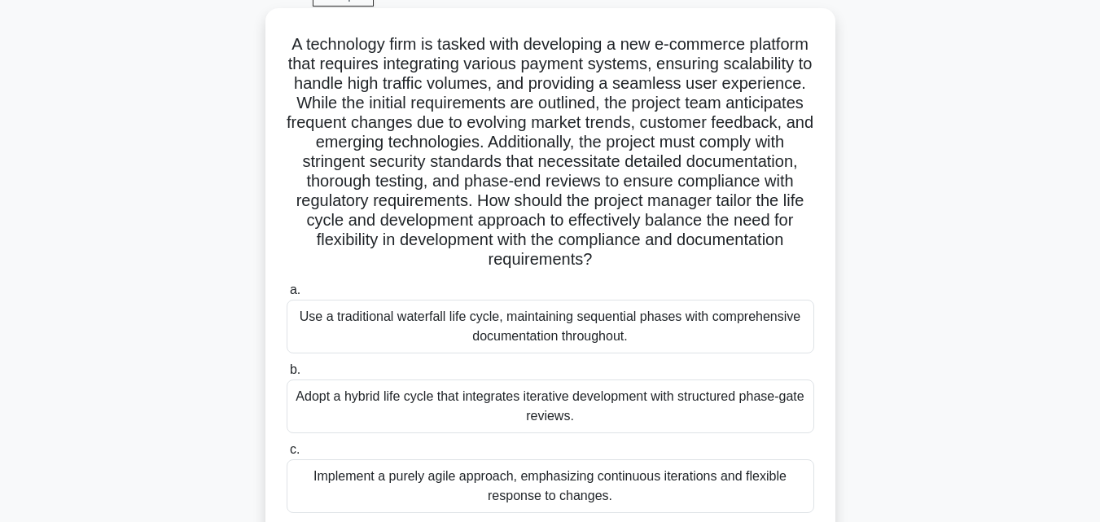
scroll to position [0, 0]
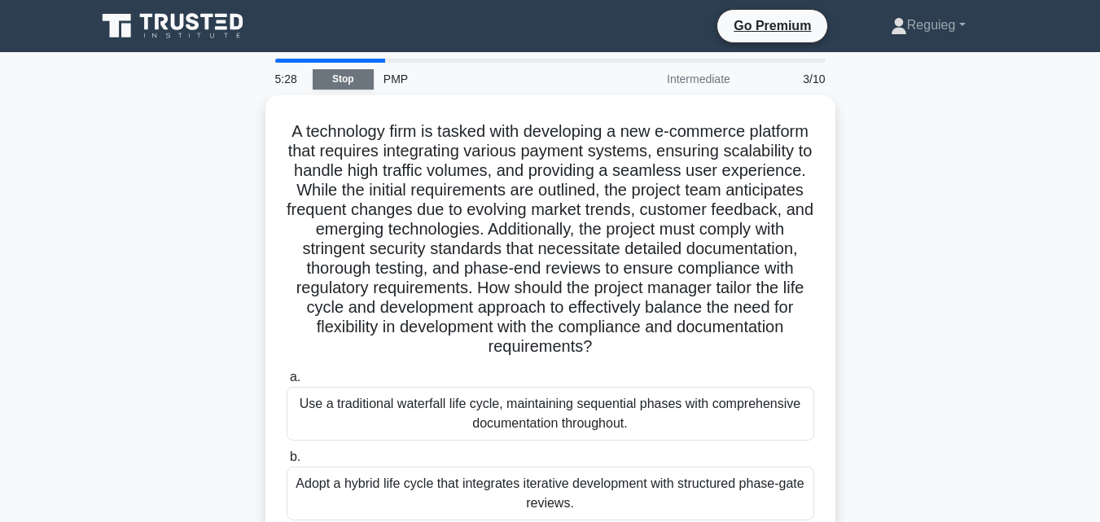
click at [348, 75] on link "Stop" at bounding box center [343, 79] width 61 height 20
